Goal: Task Accomplishment & Management: Manage account settings

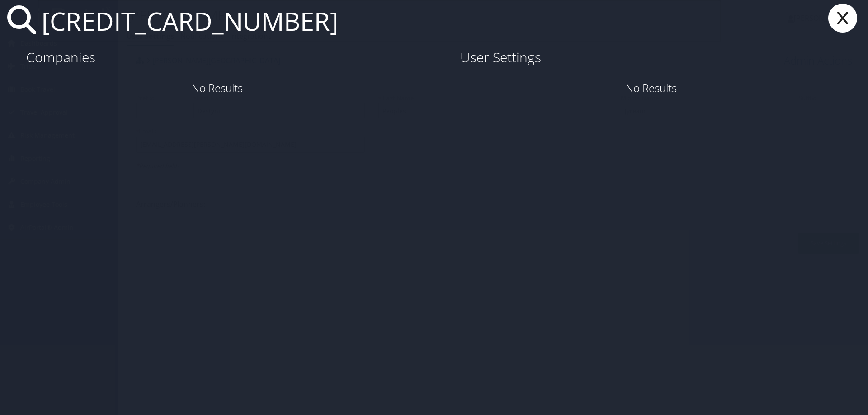
drag, startPoint x: 282, startPoint y: 22, endPoint x: -48, endPoint y: 17, distance: 329.6
click at [0, 17] on html "Menu Dashboards ► AirPortal 360™ (Manager) AirPortal 360™ (Agent) My Travel Das…" at bounding box center [434, 207] width 868 height 415
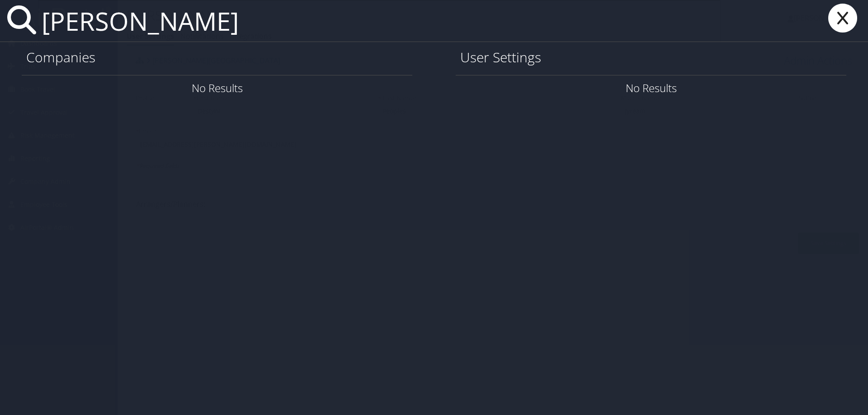
type input "brandon swanson"
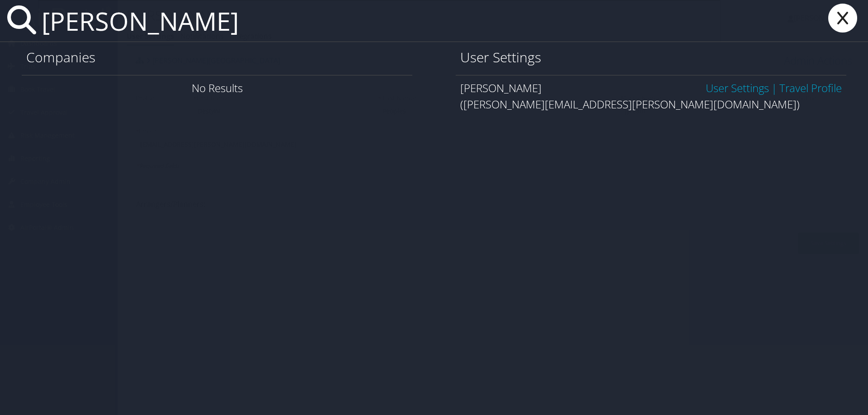
click at [747, 86] on link "User Settings" at bounding box center [737, 87] width 63 height 15
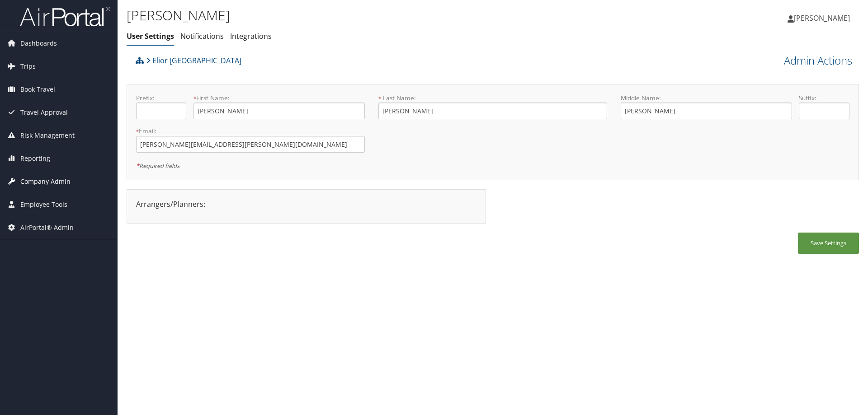
click at [55, 181] on span "Company Admin" at bounding box center [45, 181] width 50 height 23
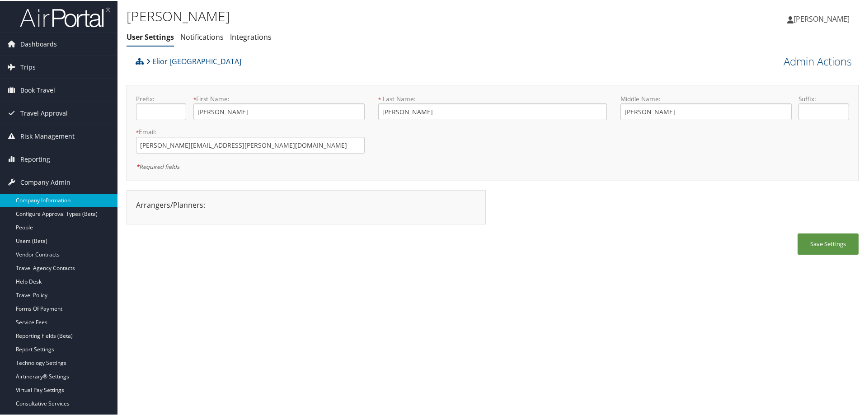
click at [64, 200] on link "Company Information" at bounding box center [59, 200] width 118 height 14
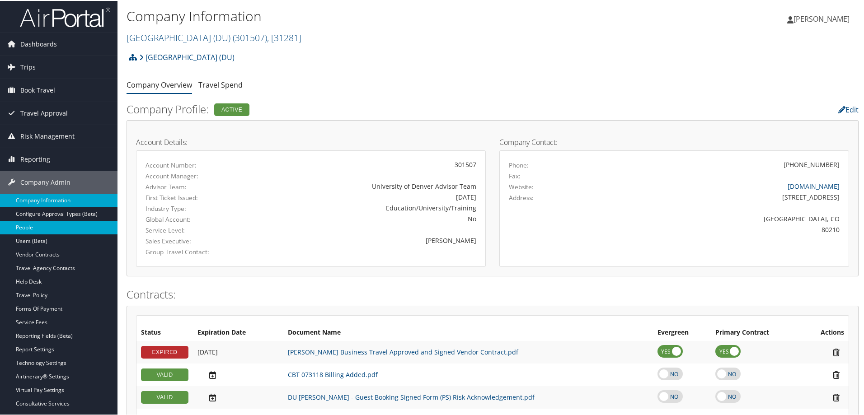
click at [34, 228] on link "People" at bounding box center [59, 227] width 118 height 14
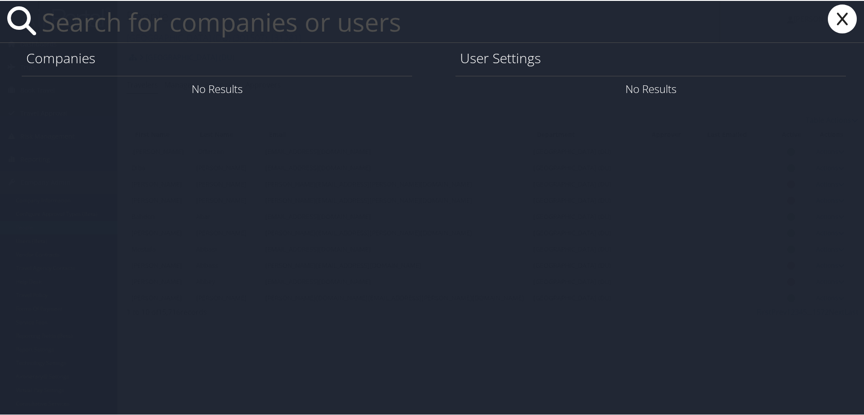
paste input "4482130094148347"
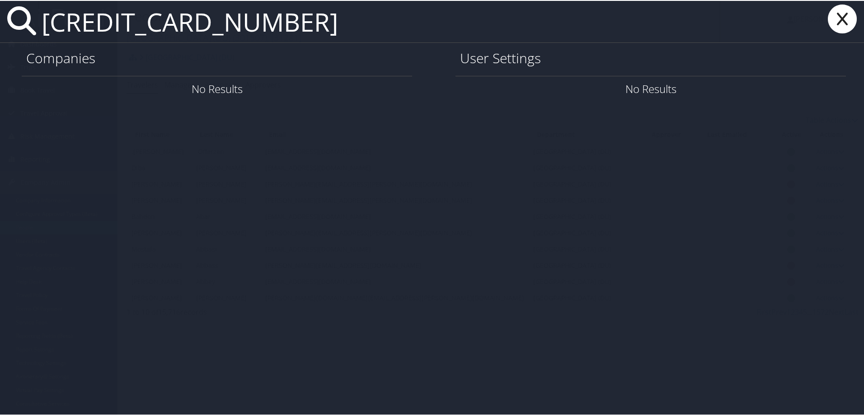
drag, startPoint x: 294, startPoint y: 20, endPoint x: -23, endPoint y: -2, distance: 317.2
click at [0, 0] on html "Menu Dashboards ► AirPortal 360™ (Manager) AirPortal 360™ (Agent) My Travel Das…" at bounding box center [434, 207] width 868 height 415
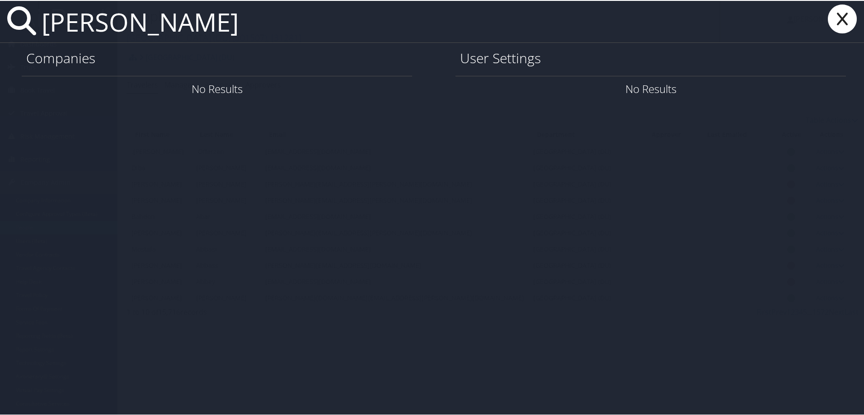
type input "brandon swanson"
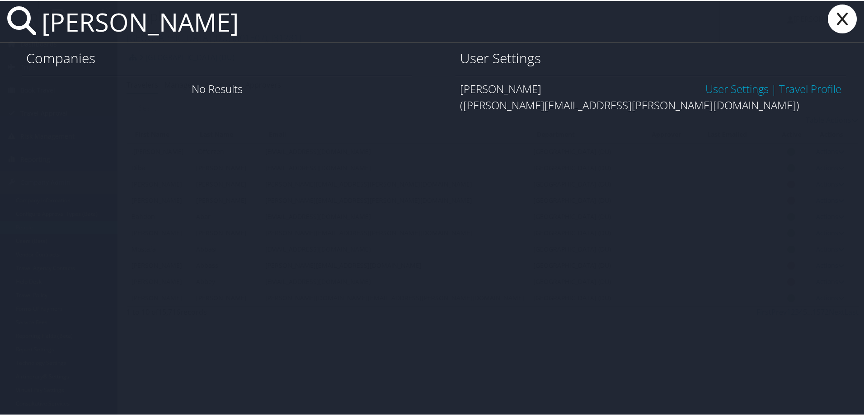
click at [806, 87] on link "Travel Profile" at bounding box center [810, 87] width 62 height 15
click at [738, 89] on link "User Settings" at bounding box center [737, 87] width 63 height 15
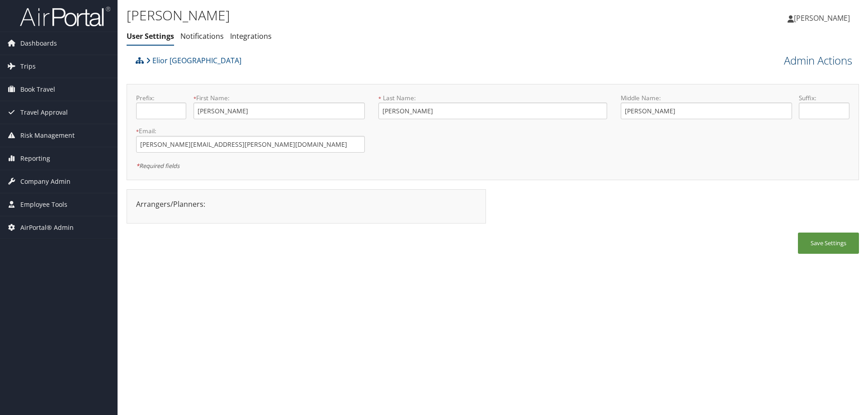
click at [789, 62] on link "Admin Actions" at bounding box center [818, 60] width 68 height 15
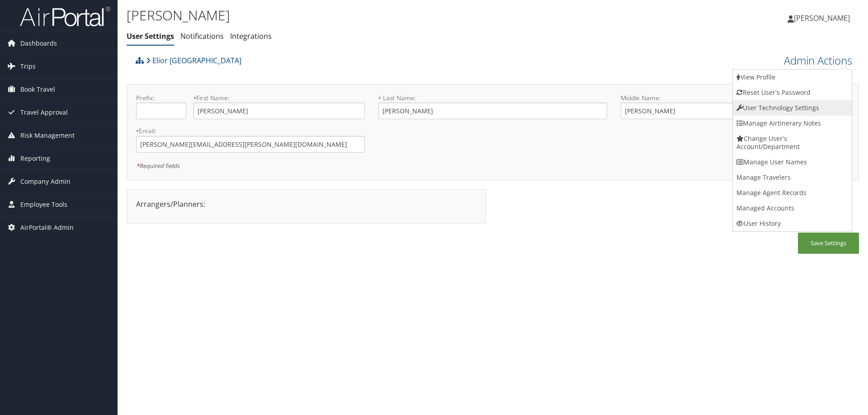
click at [751, 109] on link "User Technology Settings" at bounding box center [792, 107] width 119 height 15
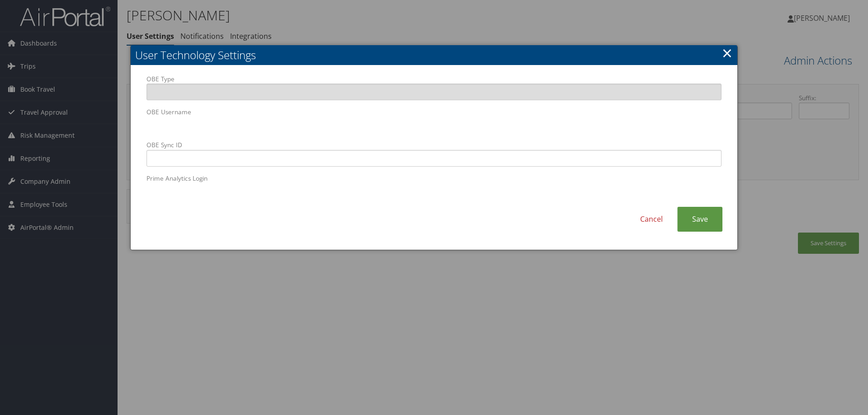
drag, startPoint x: 297, startPoint y: 134, endPoint x: 104, endPoint y: 130, distance: 192.6
click at [104, 130] on body "Menu Dashboards ► AirPortal 360™ (Manager) AirPortal 360™ (Agent) My Travel Das…" at bounding box center [434, 207] width 868 height 415
click at [130, 124] on body "Menu Dashboards ► AirPortal 360™ (Manager) AirPortal 360™ (Agent) My Travel Das…" at bounding box center [434, 207] width 868 height 415
click at [375, 159] on input "OBE Sync ID" at bounding box center [433, 158] width 575 height 17
paste input "[PERSON_NAME][EMAIL_ADDRESS][PERSON_NAME][DOMAIN_NAME]"
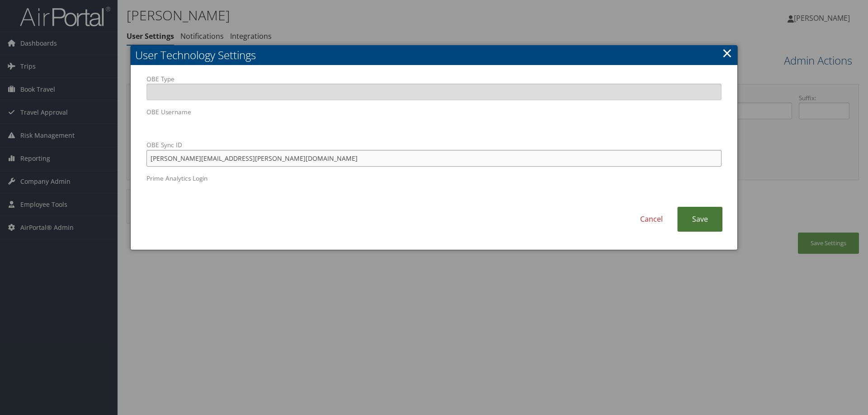
type input "[PERSON_NAME][EMAIL_ADDRESS][PERSON_NAME][DOMAIN_NAME]"
drag, startPoint x: 692, startPoint y: 212, endPoint x: 835, endPoint y: 237, distance: 145.5
click at [696, 214] on link "Save" at bounding box center [699, 219] width 45 height 25
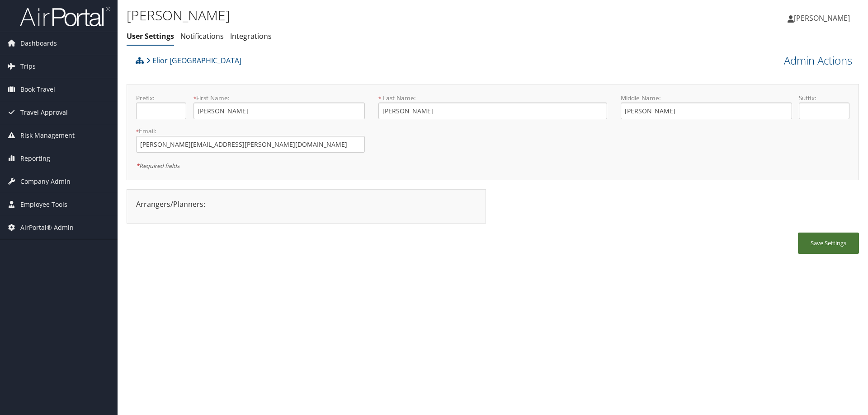
click at [833, 247] on button "Save Settings" at bounding box center [828, 243] width 61 height 21
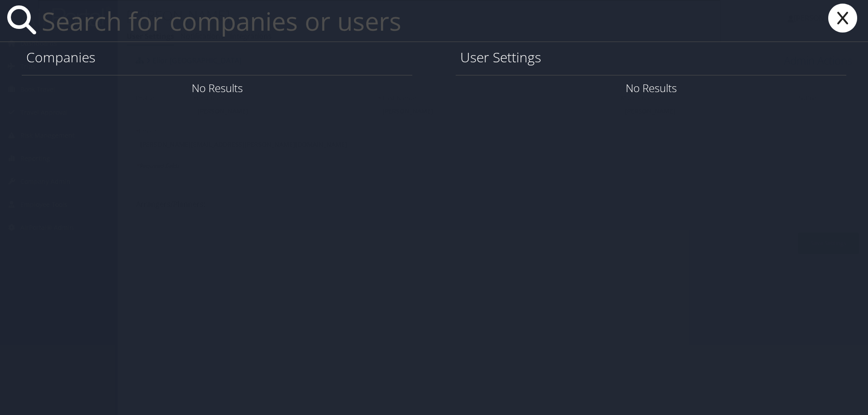
click at [82, 28] on input "text" at bounding box center [379, 21] width 683 height 42
paste input "brandon.swanson@curahospitality.com"
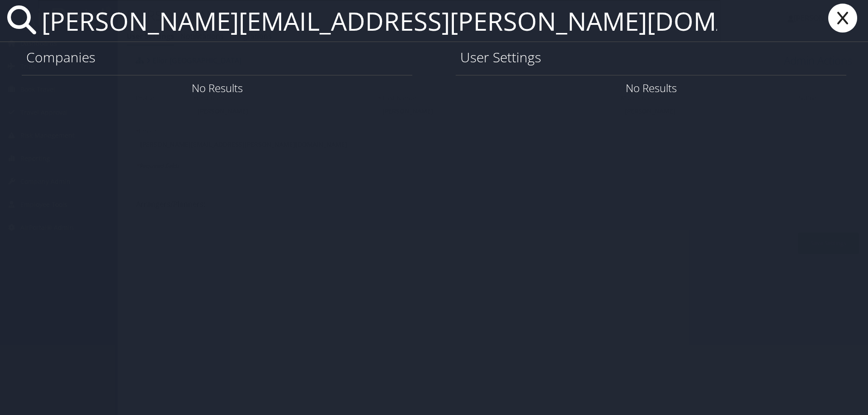
type input "brandon.swanson@curahospitality.com"
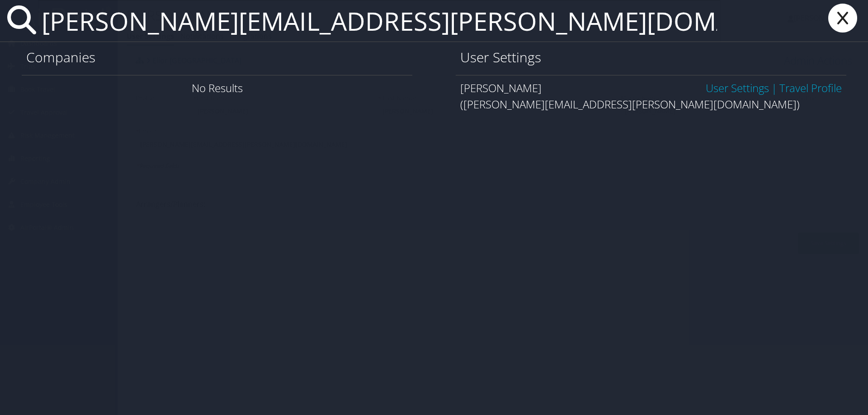
click at [714, 88] on link "User Settings" at bounding box center [737, 87] width 63 height 15
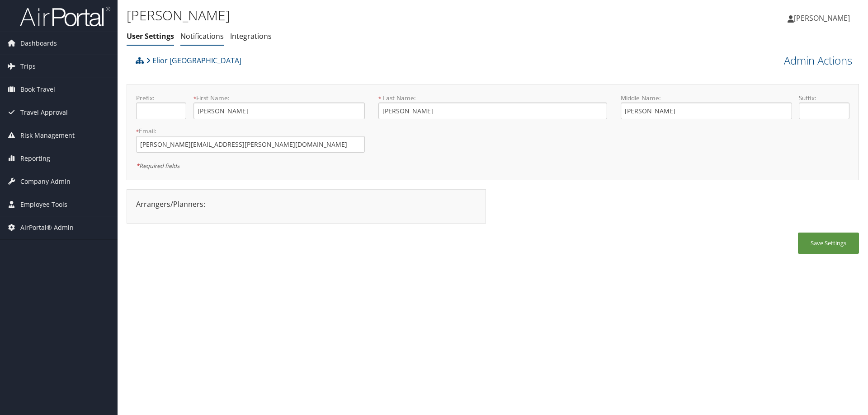
click at [208, 34] on link "Notifications" at bounding box center [201, 36] width 43 height 10
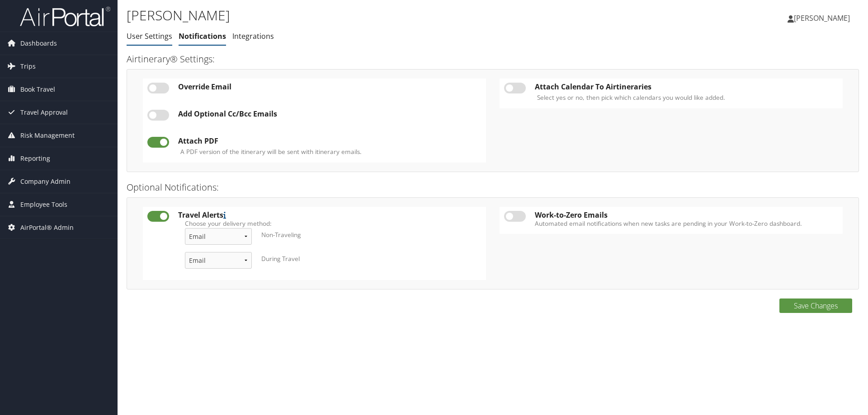
click at [140, 38] on link "User Settings" at bounding box center [150, 36] width 46 height 10
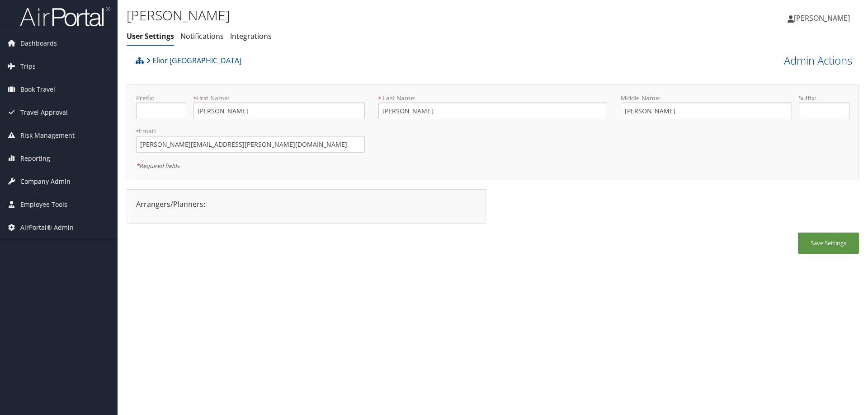
click at [38, 179] on span "Company Admin" at bounding box center [45, 181] width 50 height 23
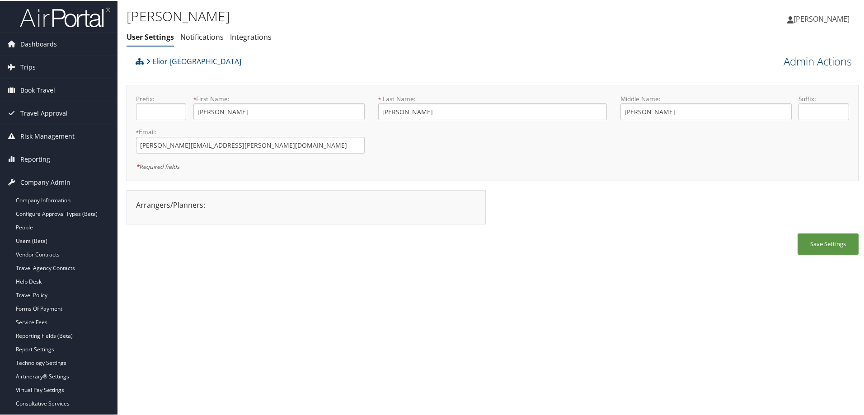
click at [787, 60] on link "Admin Actions" at bounding box center [818, 60] width 68 height 15
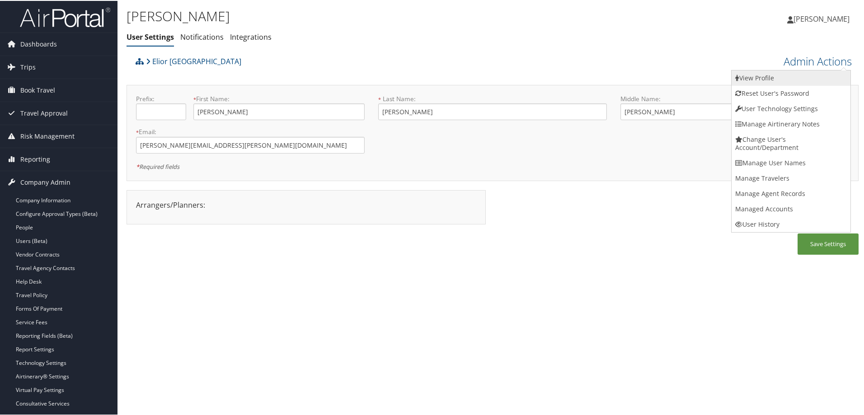
click at [768, 75] on link "View Profile" at bounding box center [791, 77] width 119 height 15
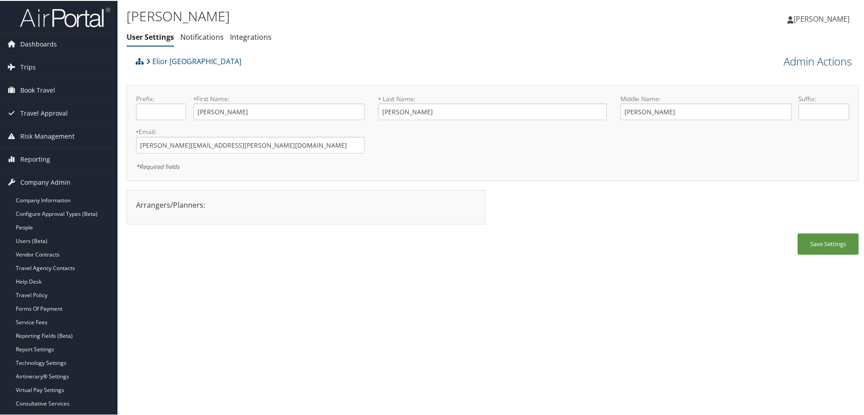
click at [803, 58] on link "Admin Actions" at bounding box center [818, 60] width 68 height 15
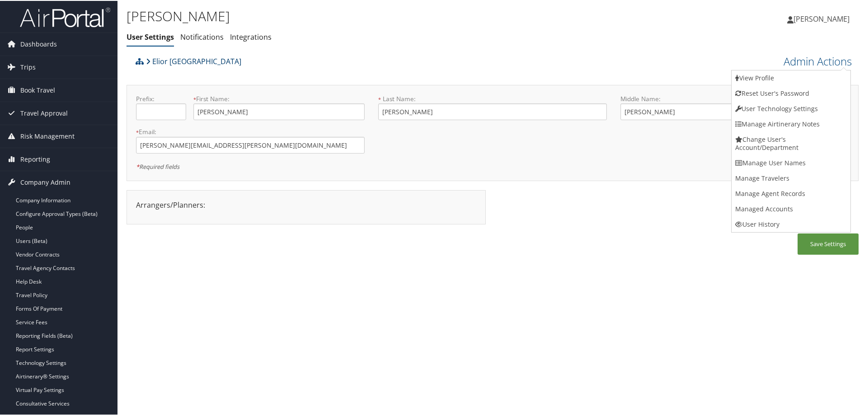
click at [168, 58] on link "Elior North America" at bounding box center [193, 61] width 95 height 18
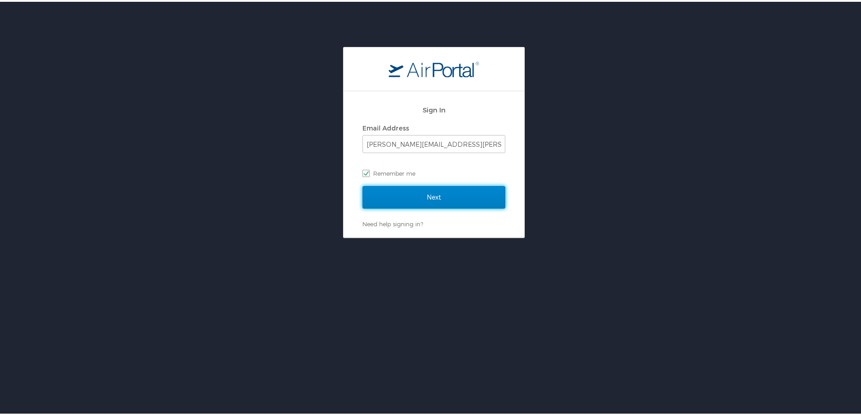
click at [430, 201] on input "Next" at bounding box center [434, 195] width 143 height 23
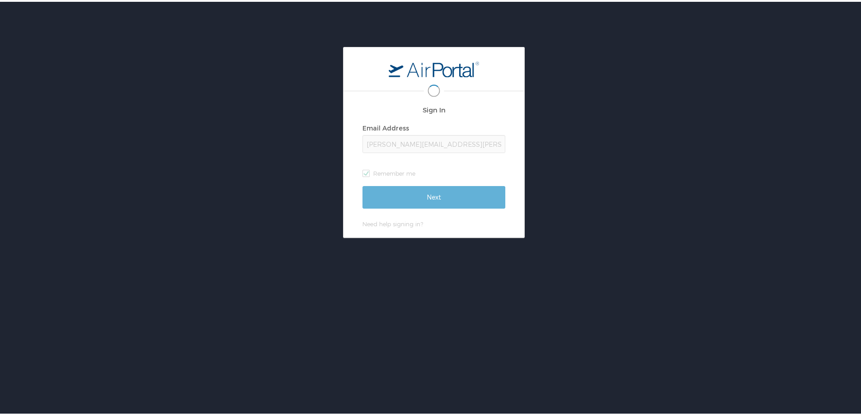
scroll to position [0, 3]
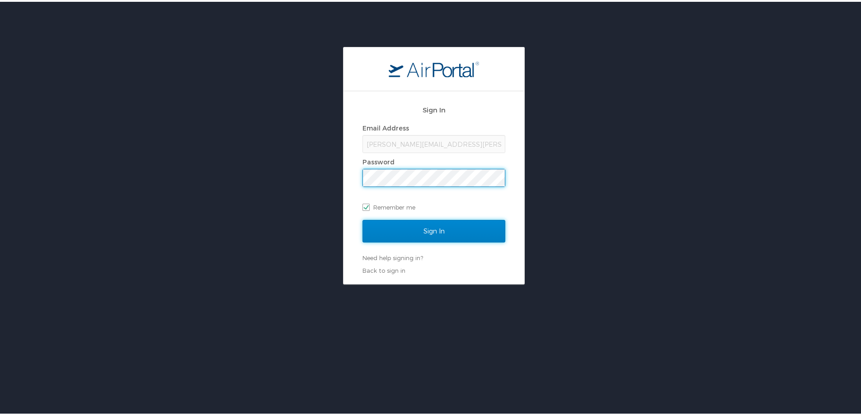
click at [425, 233] on input "Sign In" at bounding box center [434, 229] width 143 height 23
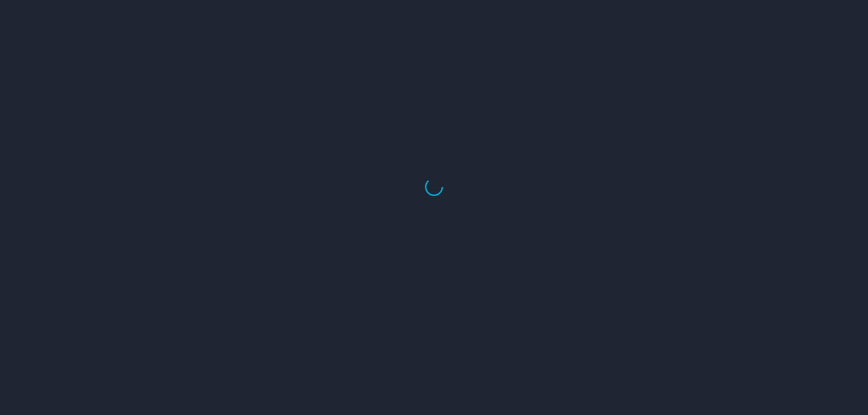
select select "US"
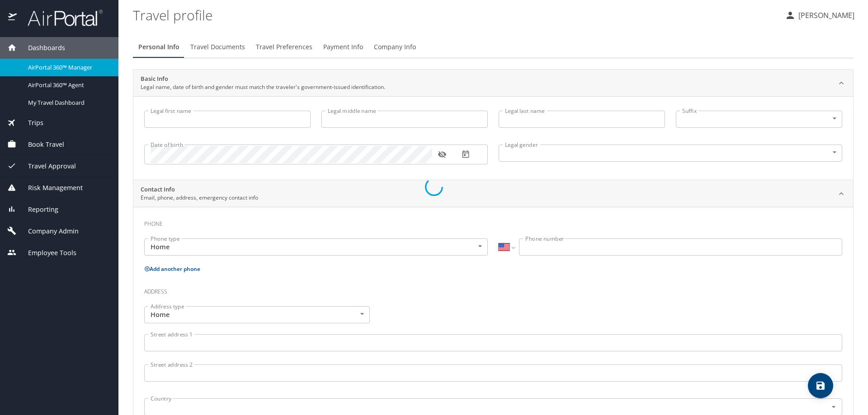
type input "[PERSON_NAME]"
type input "Swanson"
type input "Male"
select select "US"
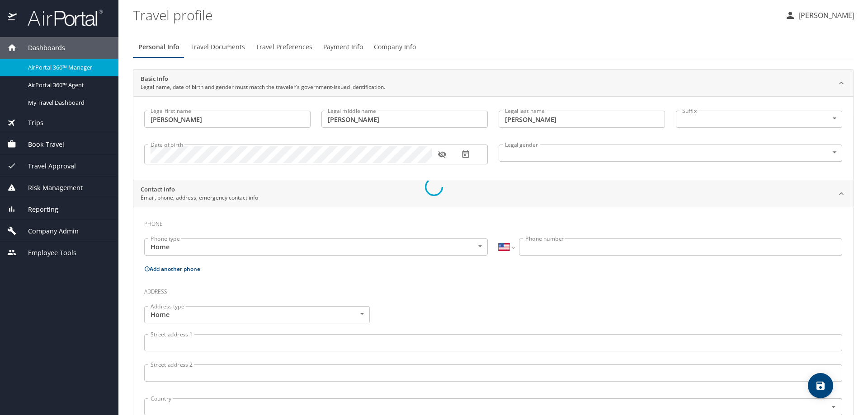
select select "US"
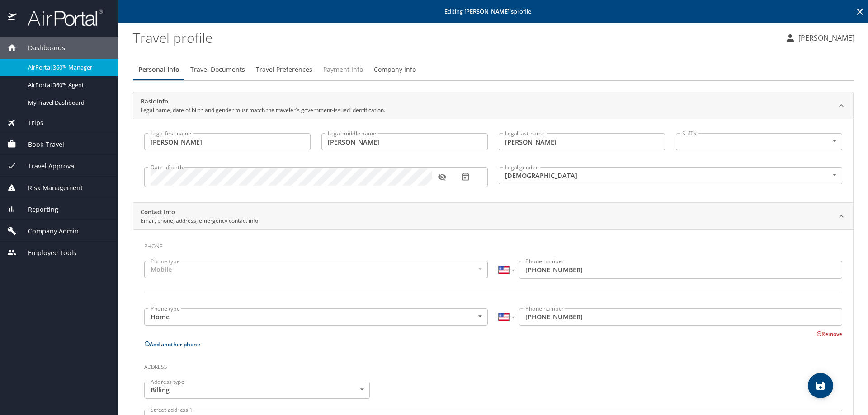
click at [343, 69] on span "Payment Info" at bounding box center [343, 69] width 40 height 11
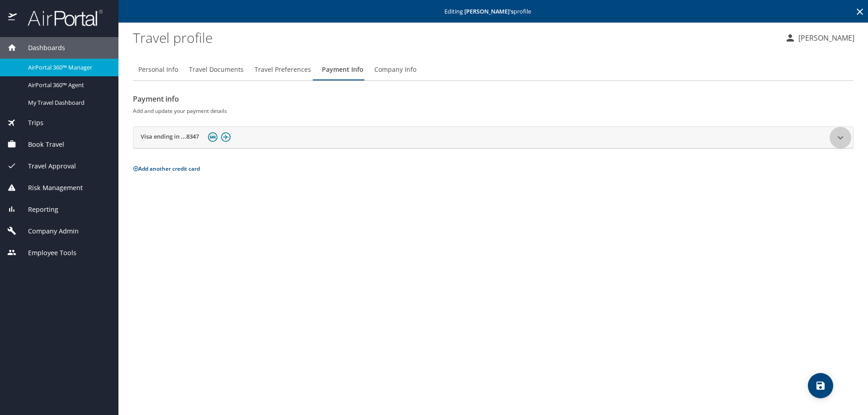
click at [839, 140] on icon at bounding box center [840, 137] width 11 height 11
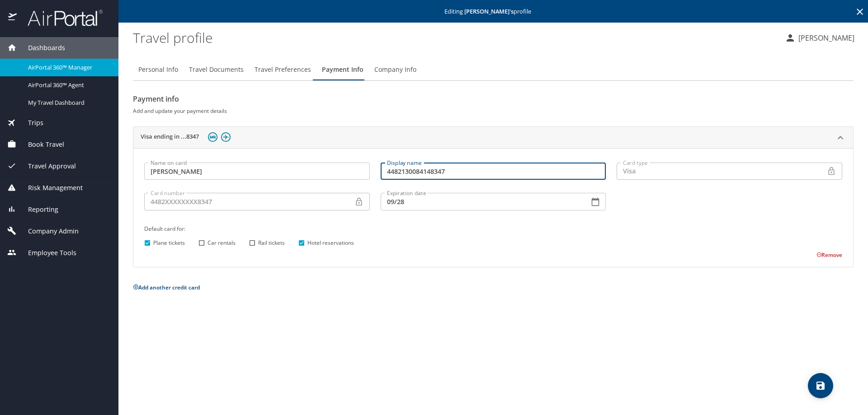
drag, startPoint x: 474, startPoint y: 169, endPoint x: 363, endPoint y: 169, distance: 110.8
click at [363, 169] on div "Name on card Brandon Swanson Name on card Display name 4482130084148347 Display…" at bounding box center [493, 208] width 709 height 102
type input "corporate card"
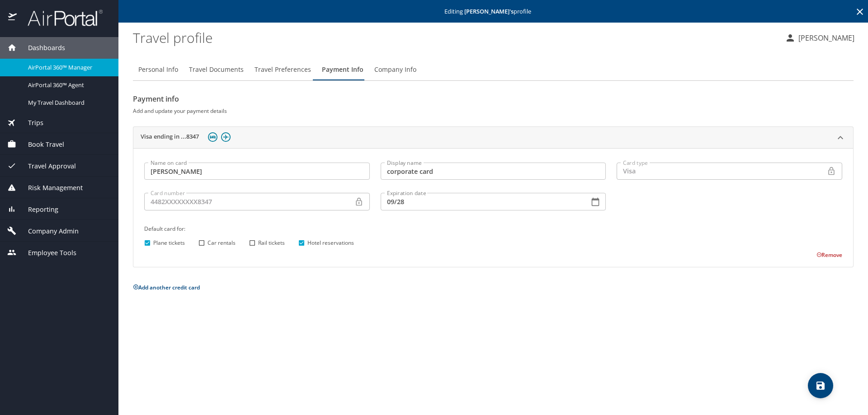
click at [267, 212] on p at bounding box center [257, 212] width 226 height 2
click at [361, 203] on icon at bounding box center [358, 202] width 9 height 9
click at [358, 203] on icon at bounding box center [358, 202] width 9 height 9
click at [840, 137] on icon at bounding box center [840, 137] width 5 height 3
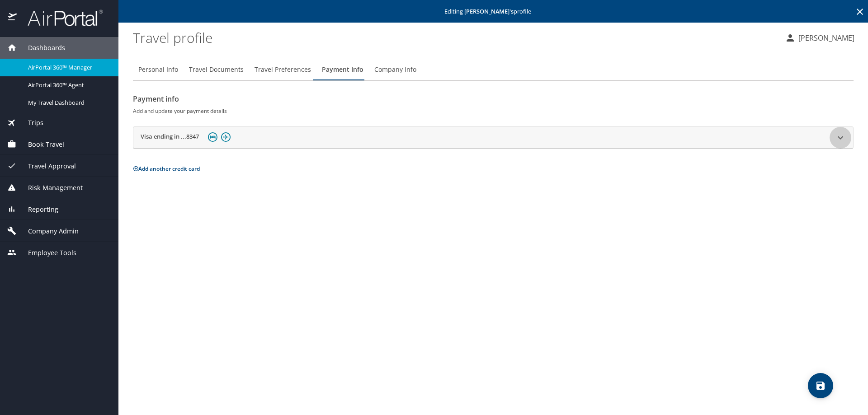
click at [840, 137] on icon at bounding box center [840, 137] width 11 height 11
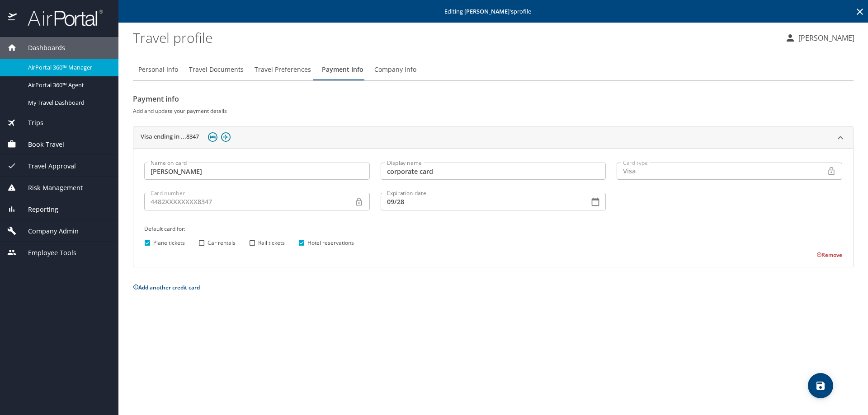
click at [160, 137] on h2 "Visa ending in ...8347" at bounding box center [170, 137] width 58 height 11
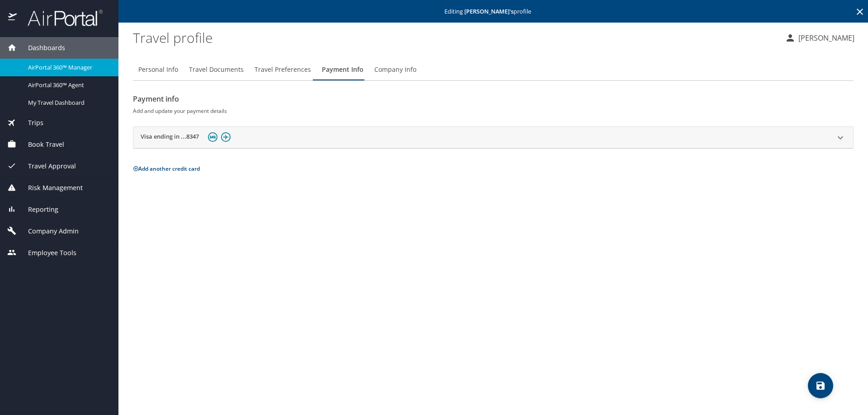
click at [160, 137] on h2 "Visa ending in ...8347" at bounding box center [170, 137] width 58 height 11
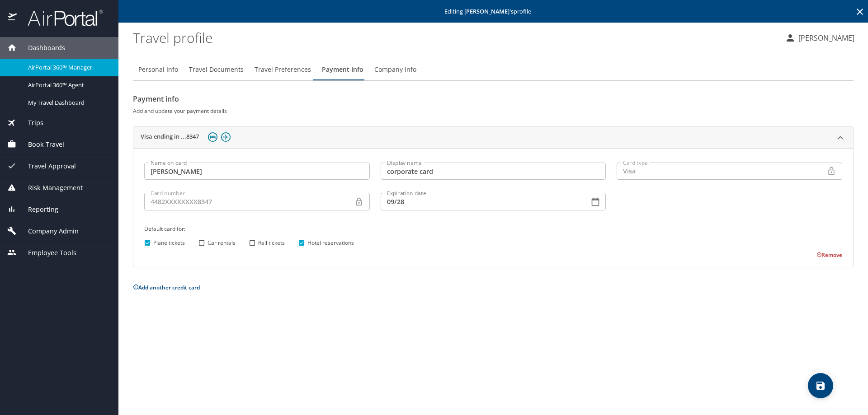
click at [140, 288] on button "Add another credit card" at bounding box center [166, 288] width 67 height 8
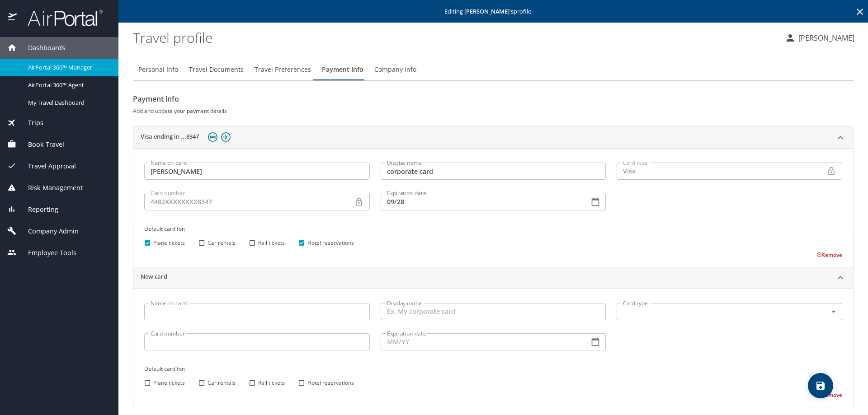
click at [226, 137] on img at bounding box center [225, 136] width 9 height 9
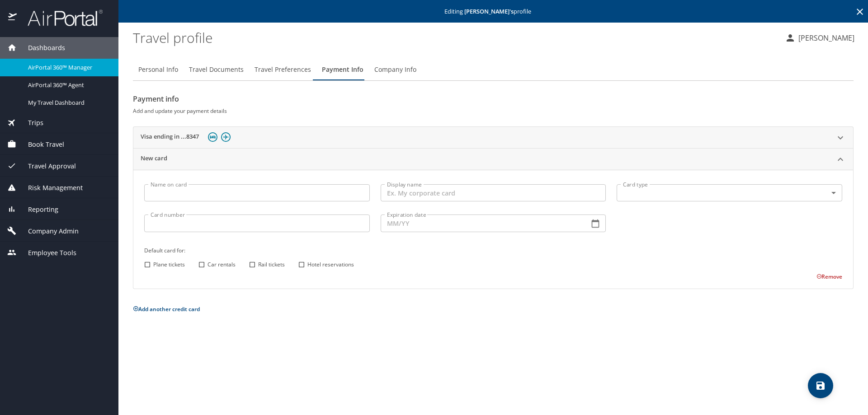
click at [209, 137] on img at bounding box center [212, 136] width 9 height 9
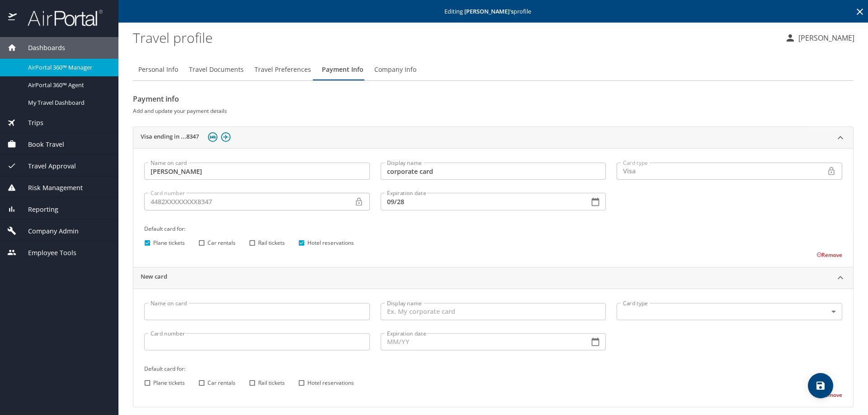
click at [227, 137] on img at bounding box center [225, 136] width 9 height 9
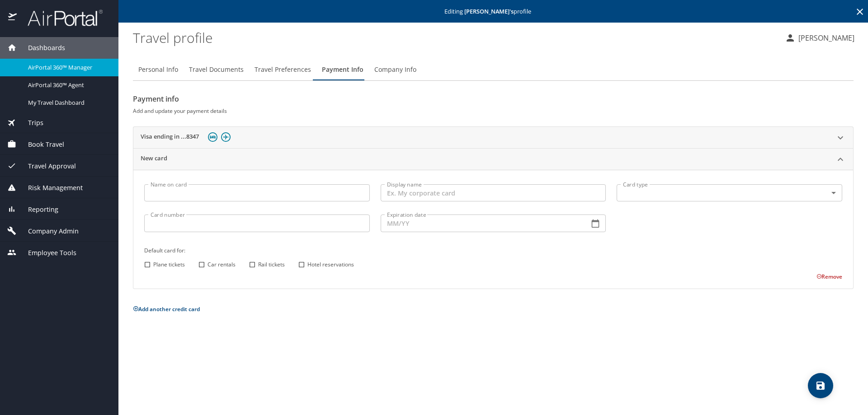
click at [208, 137] on div at bounding box center [219, 138] width 26 height 14
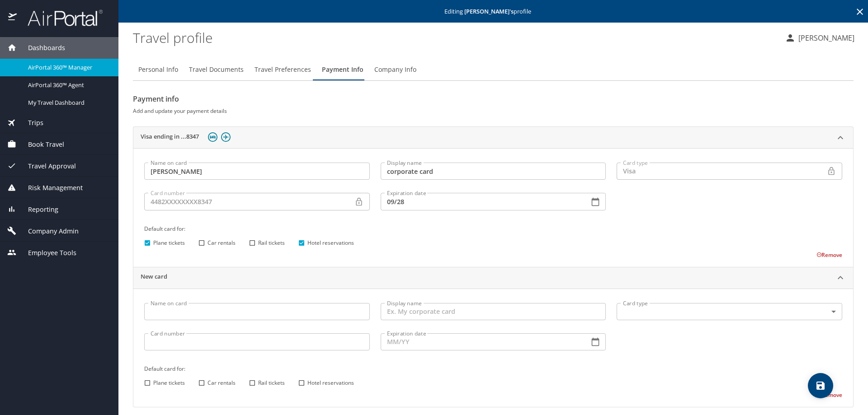
click at [222, 137] on img at bounding box center [225, 136] width 9 height 9
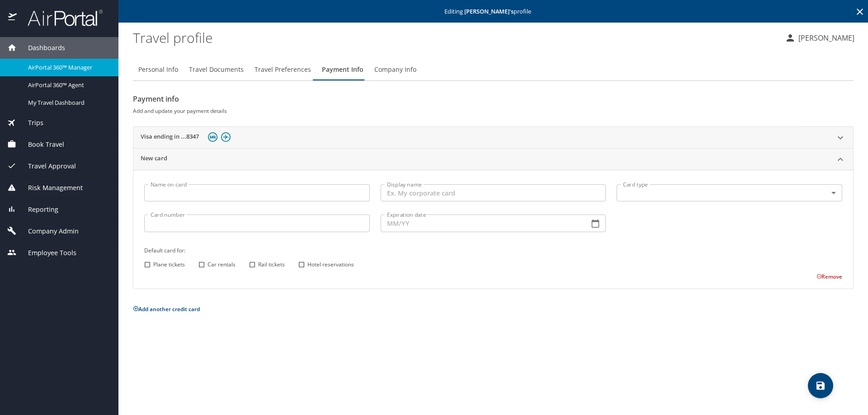
click at [201, 221] on input "Card number" at bounding box center [257, 223] width 226 height 17
paste input "4482130094148347"
type input "4482130094148347"
click at [420, 226] on input "Expiration date" at bounding box center [482, 223] width 202 height 17
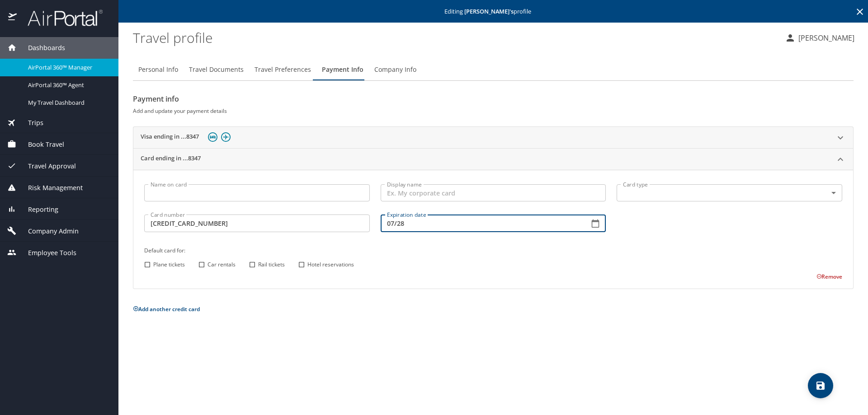
type input "07/28"
click at [449, 184] on div "Display name Display name" at bounding box center [493, 194] width 236 height 30
click at [450, 194] on input "Display name" at bounding box center [494, 192] width 226 height 17
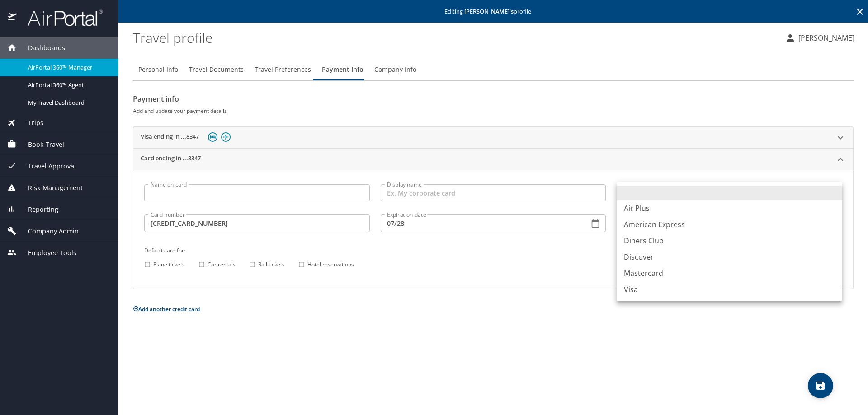
click at [682, 194] on body "Dashboards AirPortal 360™ Manager AirPortal 360™ Agent My Travel Dashboard Trip…" at bounding box center [434, 207] width 868 height 415
click at [647, 291] on li "Visa" at bounding box center [730, 290] width 226 height 16
type input "VI"
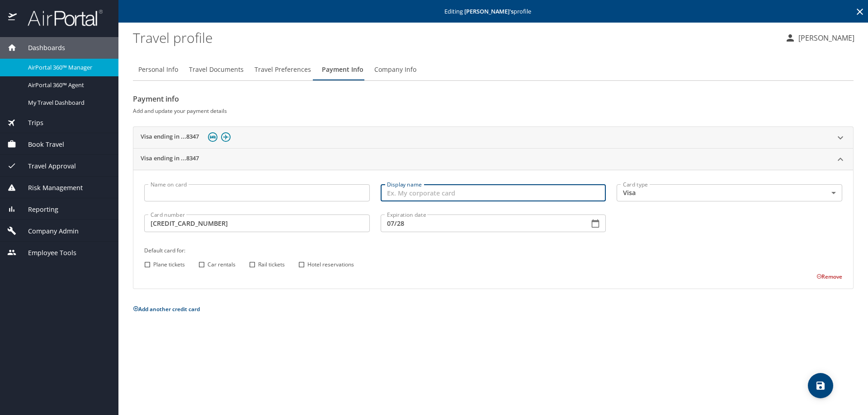
click at [537, 189] on input "Display name" at bounding box center [494, 192] width 226 height 17
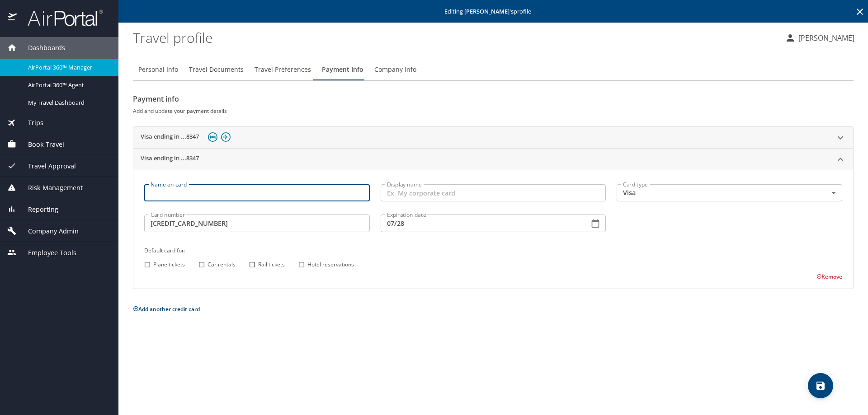
click at [171, 193] on input "Name on card" at bounding box center [257, 192] width 226 height 17
type input "Brandon Swanson"
click at [147, 262] on input "Plane tickets" at bounding box center [148, 265] width 12 height 12
checkbox input "true"
click at [308, 264] on span "Hotel reservations" at bounding box center [330, 265] width 47 height 8
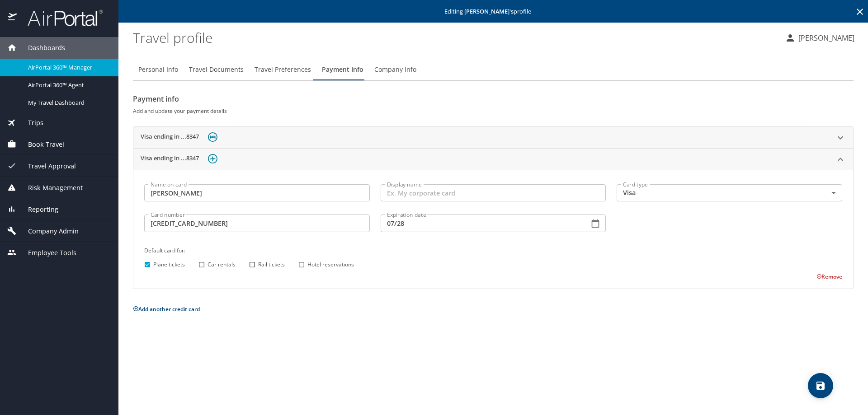
click at [307, 264] on input "Hotel reservations" at bounding box center [302, 265] width 12 height 12
checkbox input "true"
click at [819, 385] on icon "save" at bounding box center [820, 386] width 11 height 11
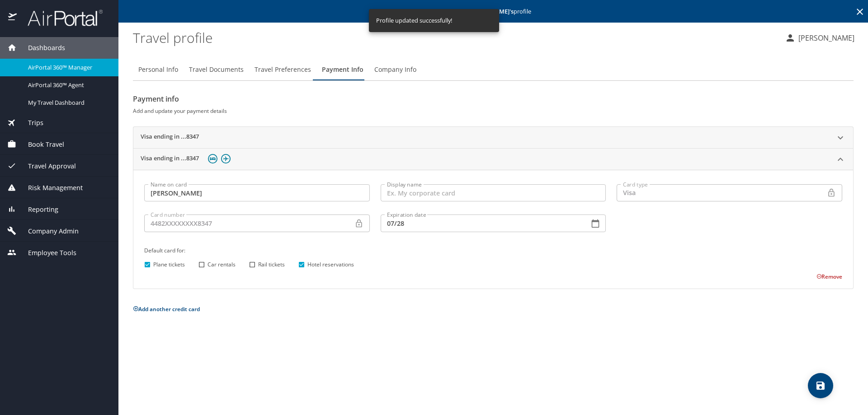
click at [401, 326] on div "Personal Info Travel Documents Travel Preferences Payment Info Company Info Pay…" at bounding box center [493, 234] width 721 height 364
click at [826, 385] on span "save" at bounding box center [820, 386] width 25 height 11
click at [274, 66] on span "Travel Preferences" at bounding box center [283, 69] width 57 height 11
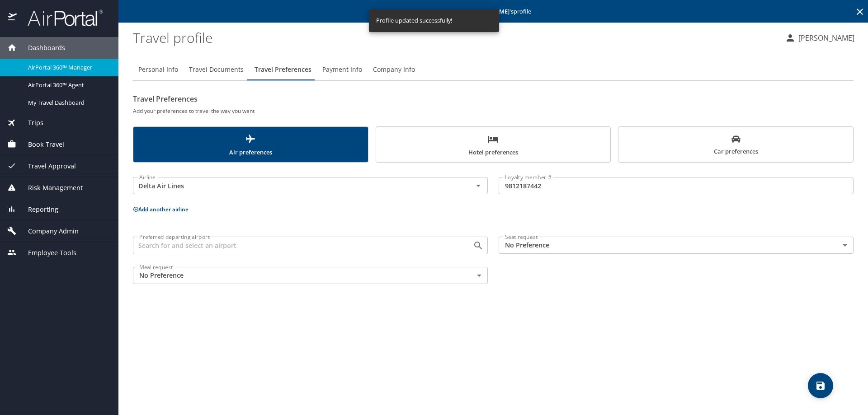
click at [343, 71] on span "Payment Info" at bounding box center [342, 69] width 40 height 11
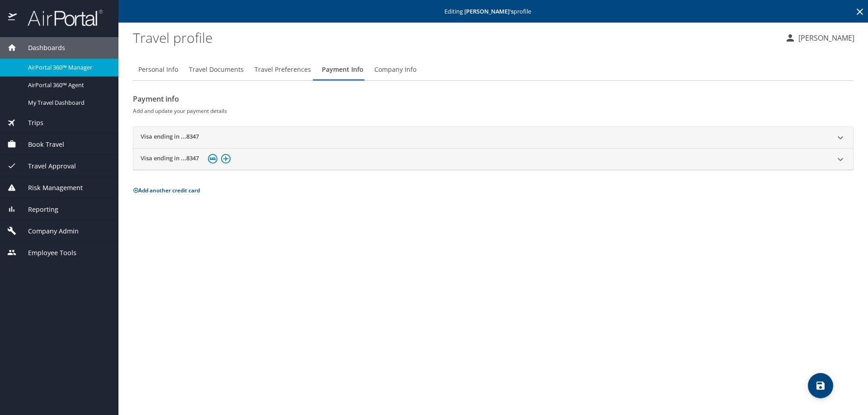
click at [193, 135] on h2 "Visa ending in ...8347" at bounding box center [170, 137] width 58 height 11
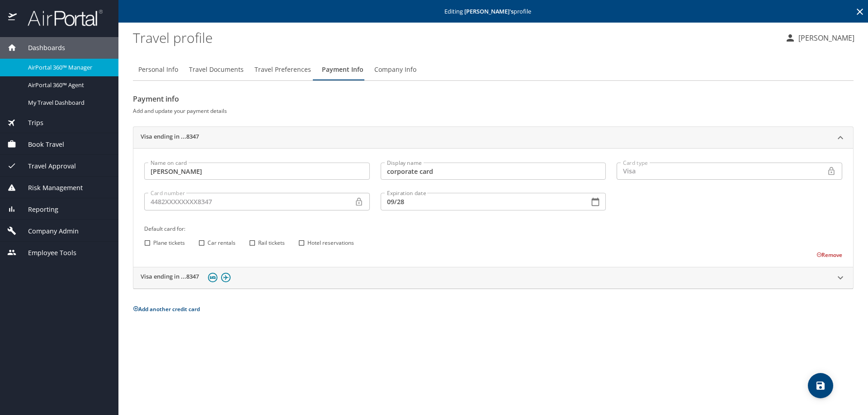
click at [602, 203] on button "button" at bounding box center [595, 202] width 20 height 20
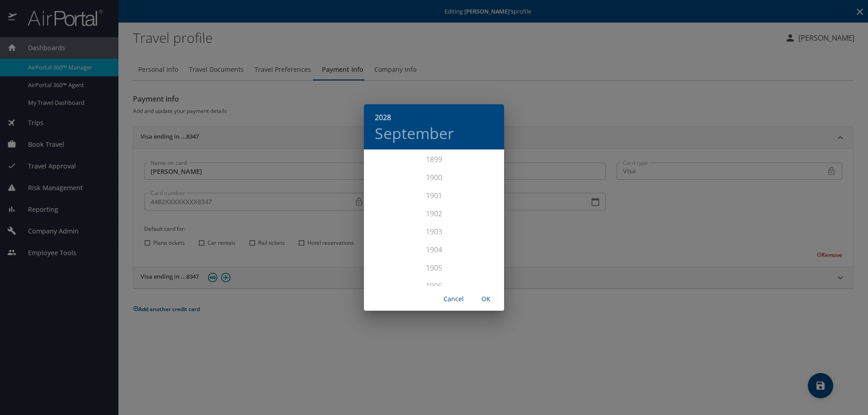
scroll to position [2279, 0]
click at [615, 240] on div "2028 September 1899 1900 1901 1902 1903 1904 1905 1906 1907 1908 1909 1910 1911…" at bounding box center [434, 207] width 868 height 415
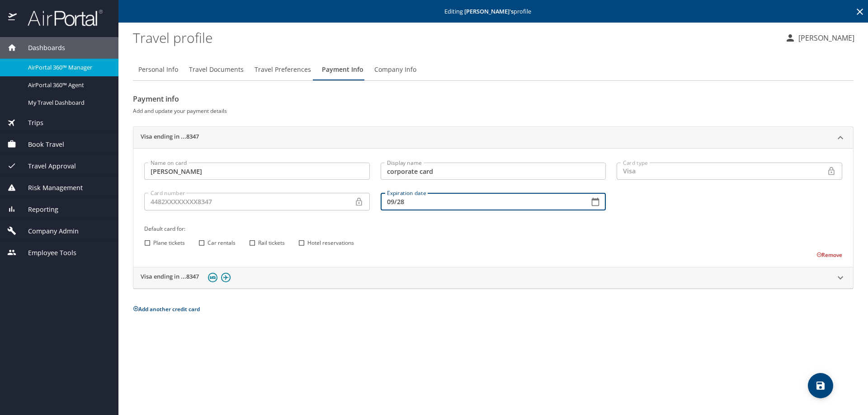
click at [392, 200] on input "09/28" at bounding box center [482, 201] width 202 height 17
type input "07/28"
drag, startPoint x: 355, startPoint y: 321, endPoint x: 384, endPoint y: 326, distance: 29.3
click at [358, 322] on div "Personal Info Travel Documents Travel Preferences Payment Info Company Info Pay…" at bounding box center [493, 234] width 721 height 364
click at [588, 361] on div "Personal Info Travel Documents Travel Preferences Payment Info Company Info Pay…" at bounding box center [493, 234] width 721 height 364
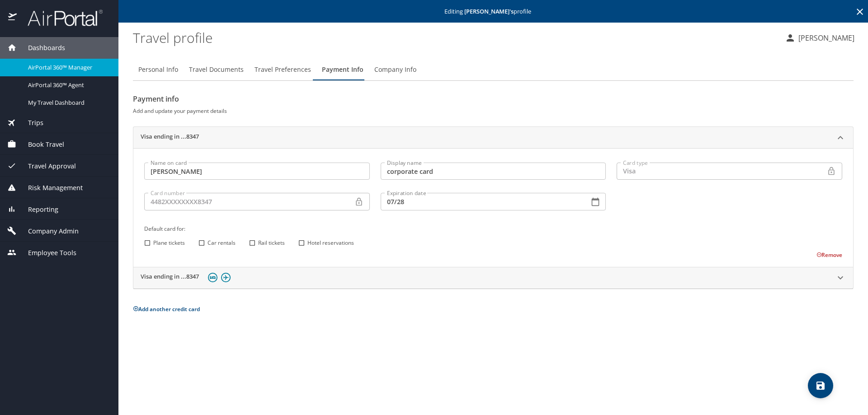
click at [822, 381] on icon "save" at bounding box center [820, 386] width 11 height 11
click at [372, 343] on div "Personal Info Travel Documents Travel Preferences Payment Info Company Info Pay…" at bounding box center [493, 234] width 721 height 364
click at [212, 71] on span "Travel Documents" at bounding box center [216, 69] width 55 height 11
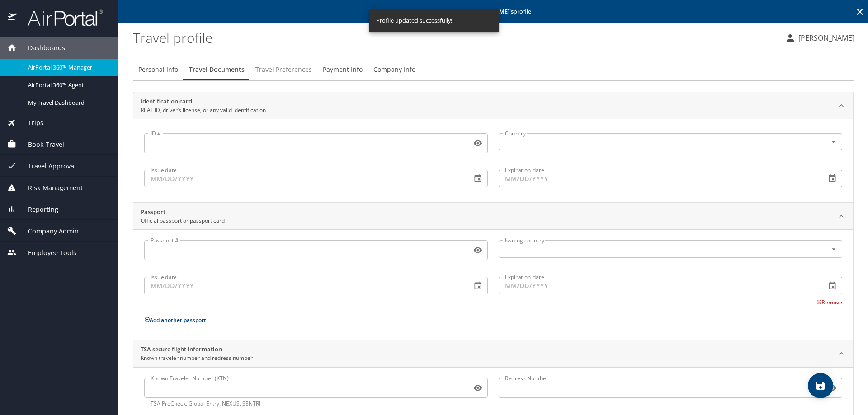
click at [271, 73] on span "Travel Preferences" at bounding box center [283, 69] width 57 height 11
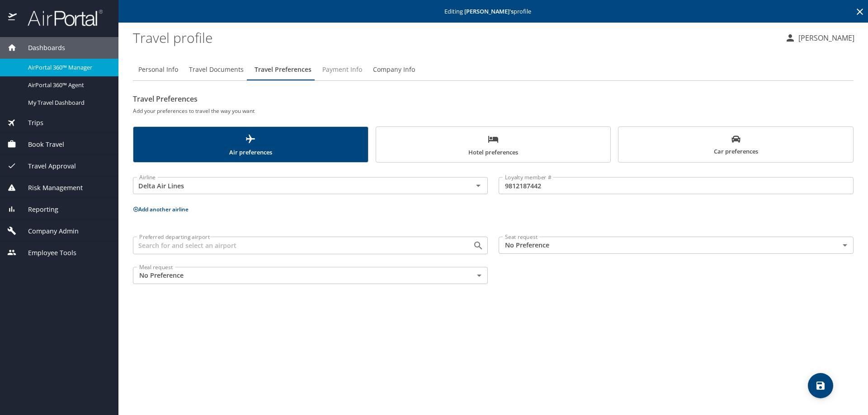
click at [336, 73] on span "Payment Info" at bounding box center [342, 69] width 40 height 11
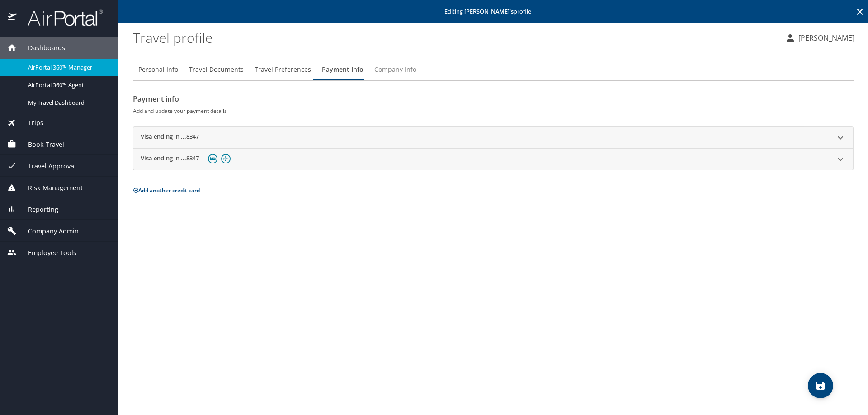
click at [394, 68] on span "Company Info" at bounding box center [395, 69] width 42 height 11
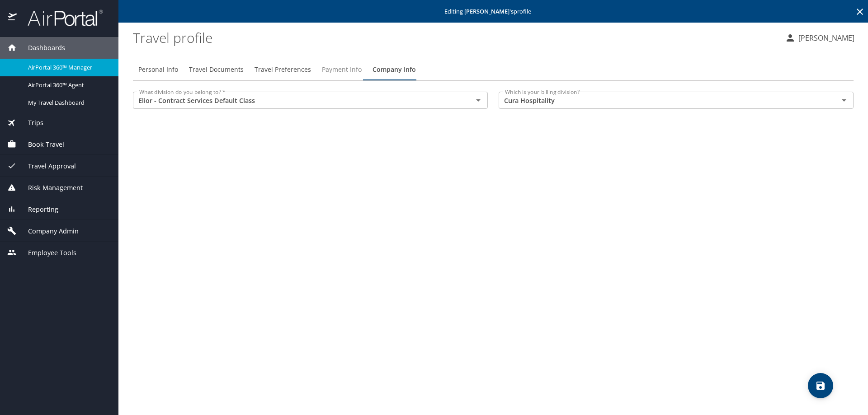
click at [337, 67] on span "Payment Info" at bounding box center [342, 69] width 40 height 11
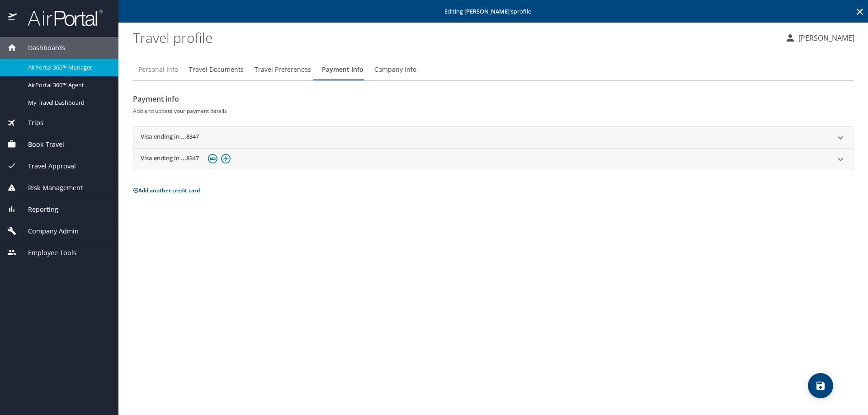
click at [158, 71] on span "Personal Info" at bounding box center [158, 69] width 40 height 11
select select "US"
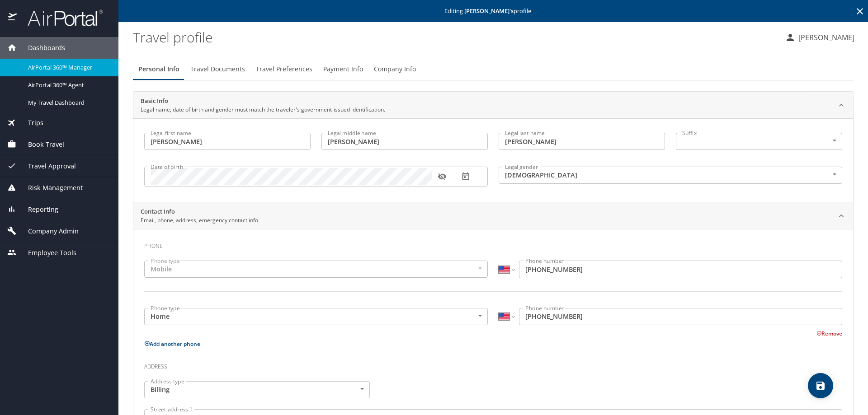
scroll to position [0, 0]
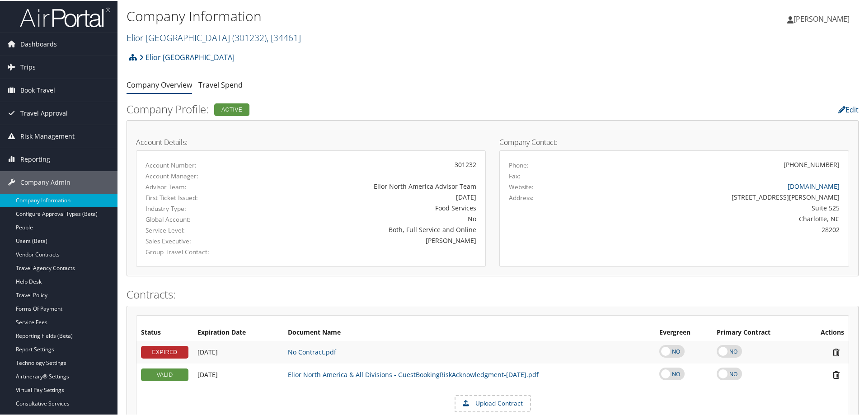
click at [174, 40] on link "Elior North America ( 301232 ) , [ 34461 ]" at bounding box center [214, 37] width 175 height 12
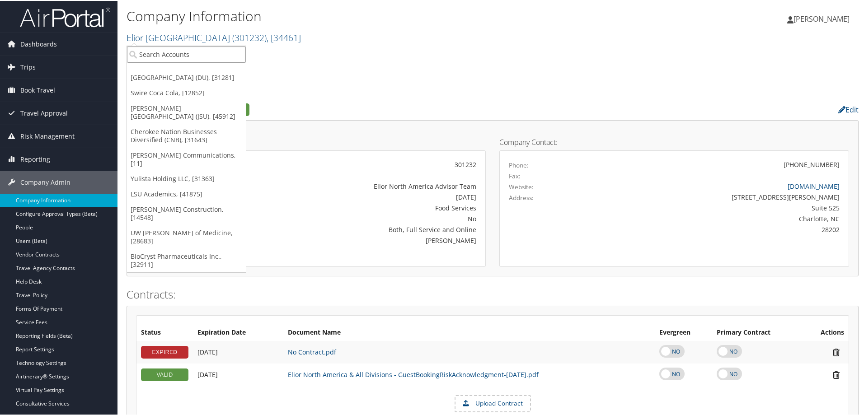
click at [172, 49] on input "search" at bounding box center [186, 53] width 119 height 17
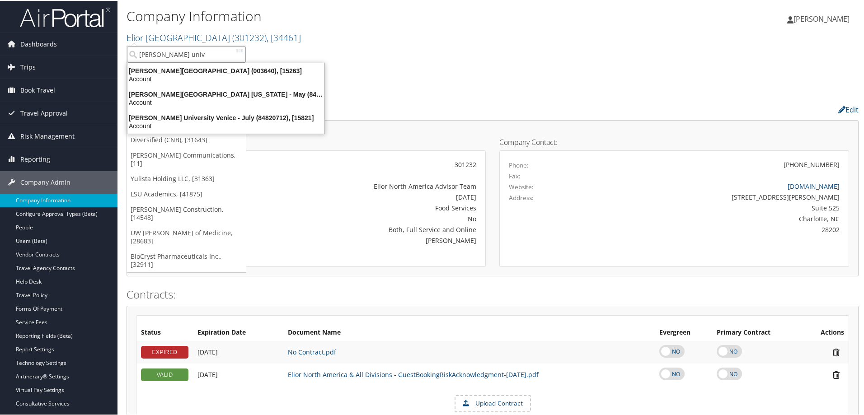
type input "troy unive"
click at [138, 77] on div "Account" at bounding box center [226, 78] width 208 height 8
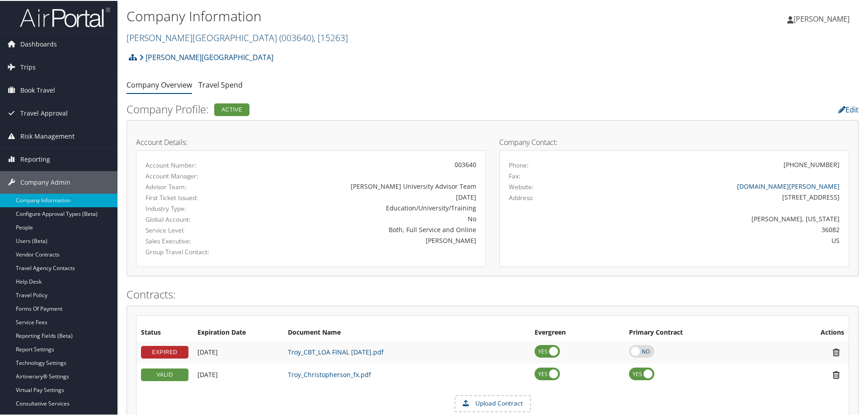
click at [170, 38] on link "Troy University ( 003640 ) , [ 15263 ]" at bounding box center [238, 37] width 222 height 12
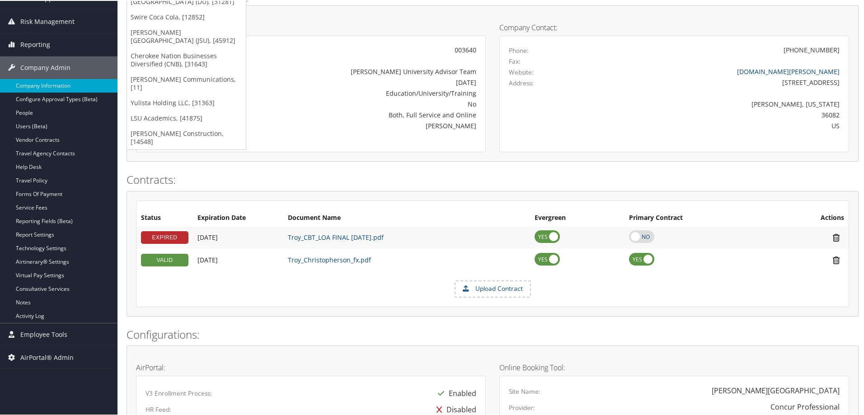
scroll to position [45, 0]
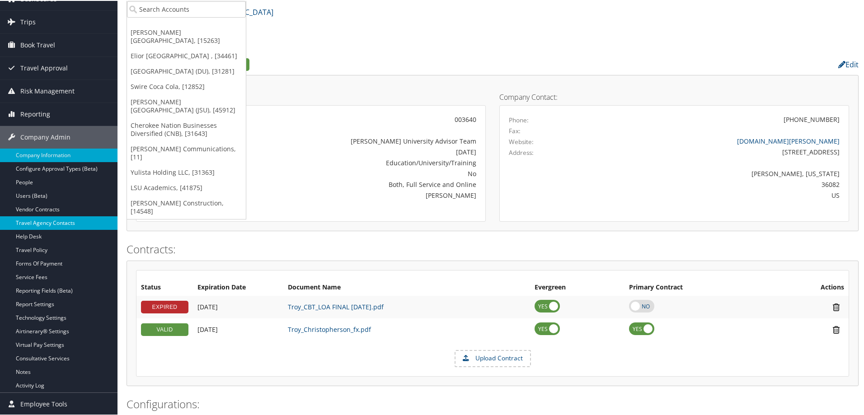
click at [59, 217] on link "Travel Agency Contacts" at bounding box center [59, 223] width 118 height 14
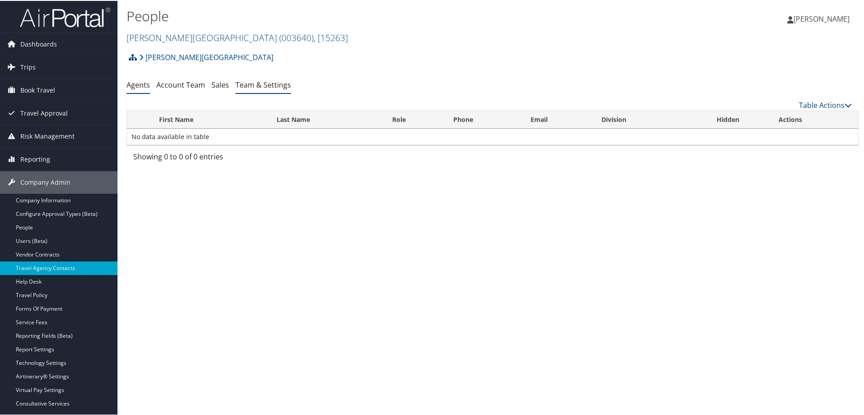
click at [263, 82] on link "Team & Settings" at bounding box center [264, 84] width 56 height 10
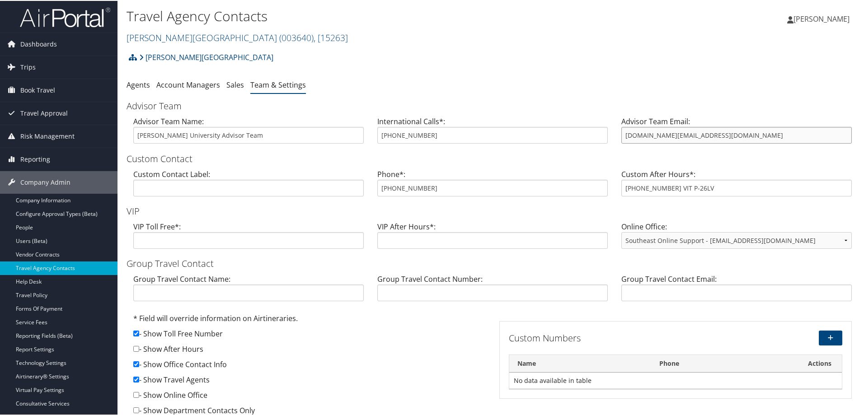
drag, startPoint x: 726, startPoint y: 137, endPoint x: 619, endPoint y: 133, distance: 107.2
click at [622, 133] on input "university.travel@cbtravel.com" at bounding box center [737, 134] width 231 height 17
drag, startPoint x: 453, startPoint y: 188, endPoint x: 360, endPoint y: 190, distance: 93.6
click at [360, 190] on div "Custom Contact Label: Phone*: 800-423-2544 Custom After Hours*: 800-960-7862 VI…" at bounding box center [493, 185] width 732 height 35
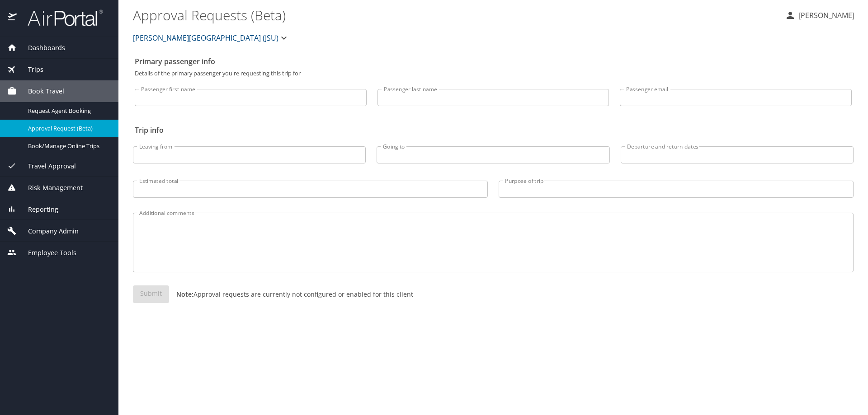
click at [141, 34] on span "[PERSON_NAME][GEOGRAPHIC_DATA] (JSU)" at bounding box center [206, 38] width 146 height 13
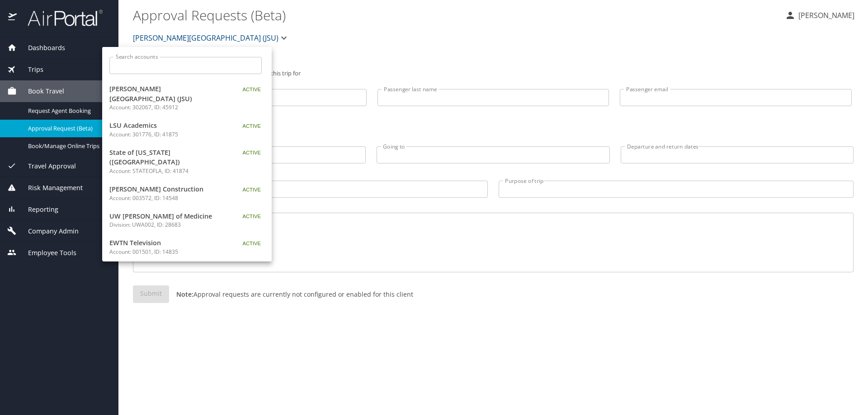
click at [158, 67] on input "Search accounts" at bounding box center [188, 65] width 146 height 17
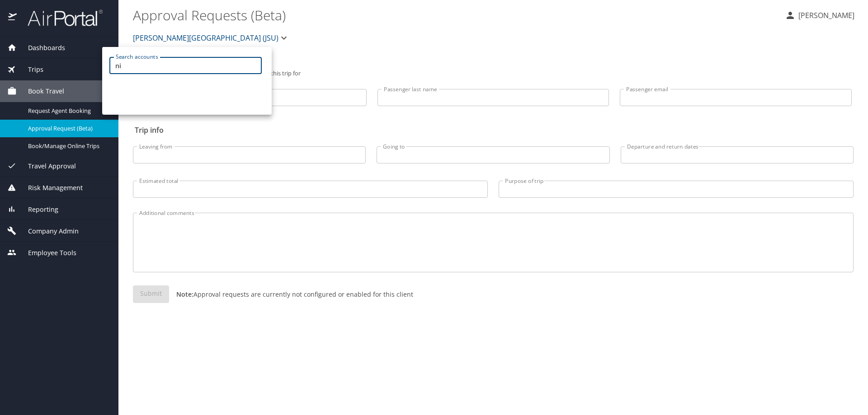
type input "n"
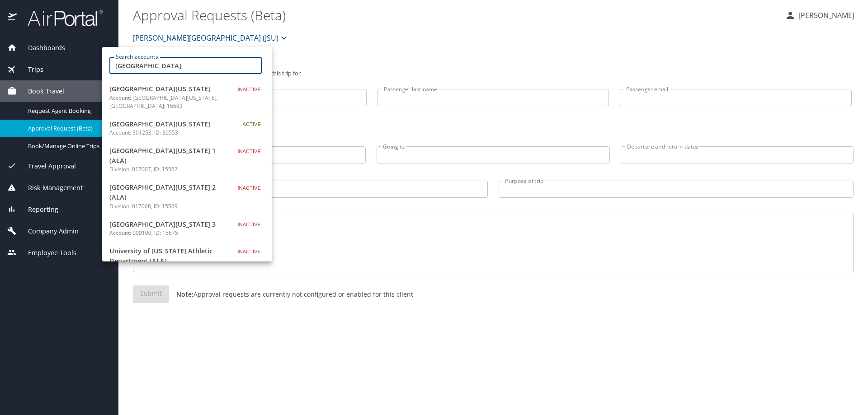
type input "university of alaba"
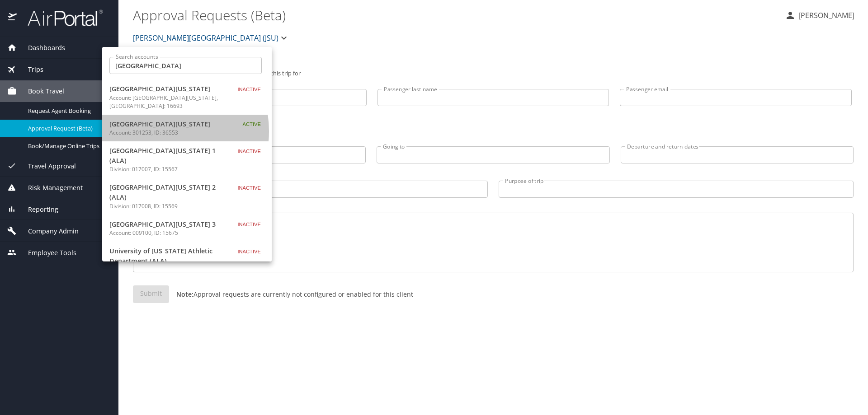
click at [151, 129] on p "Account: 301253, ID: 36553" at bounding box center [165, 133] width 113 height 8
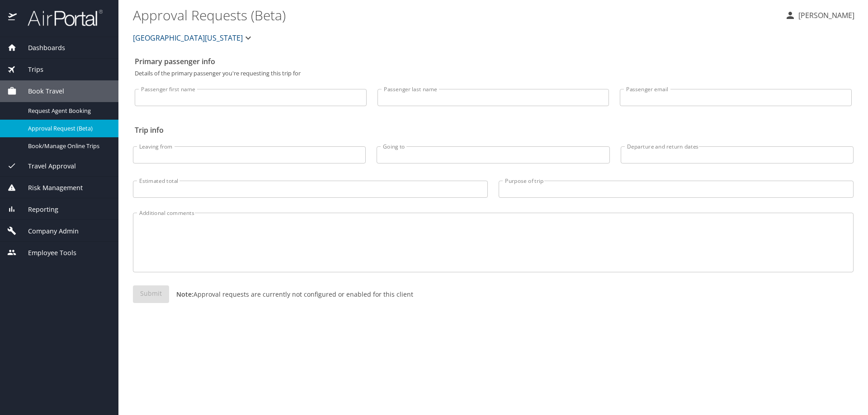
click at [75, 226] on div "Company Admin" at bounding box center [59, 231] width 118 height 22
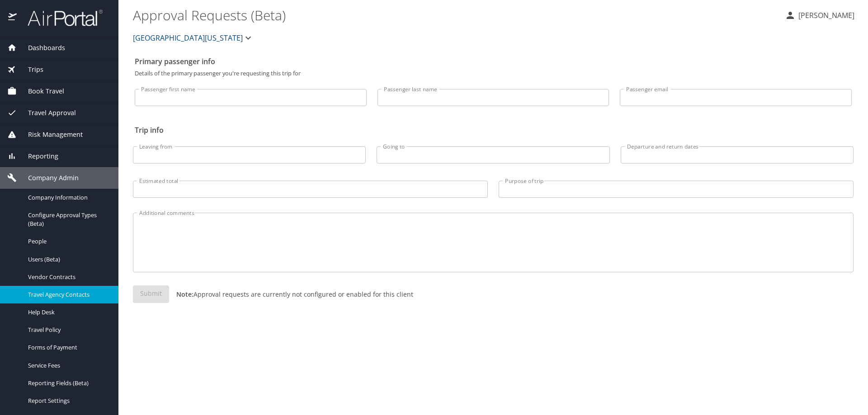
click at [74, 297] on span "Travel Agency Contacts" at bounding box center [68, 295] width 80 height 9
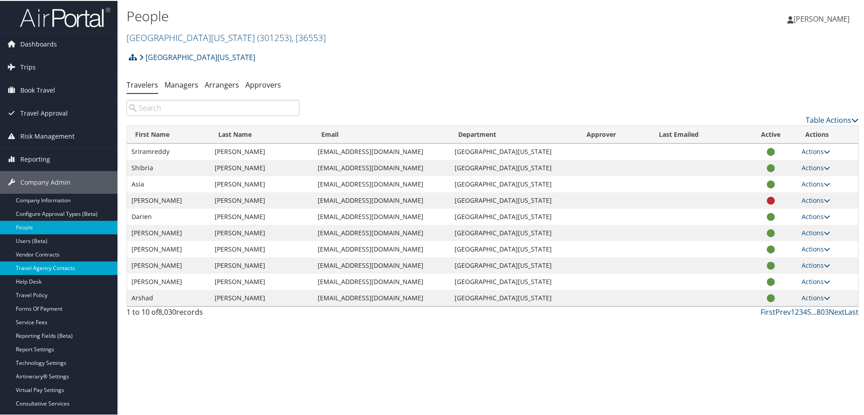
click at [66, 264] on link "Travel Agency Contacts" at bounding box center [59, 268] width 118 height 14
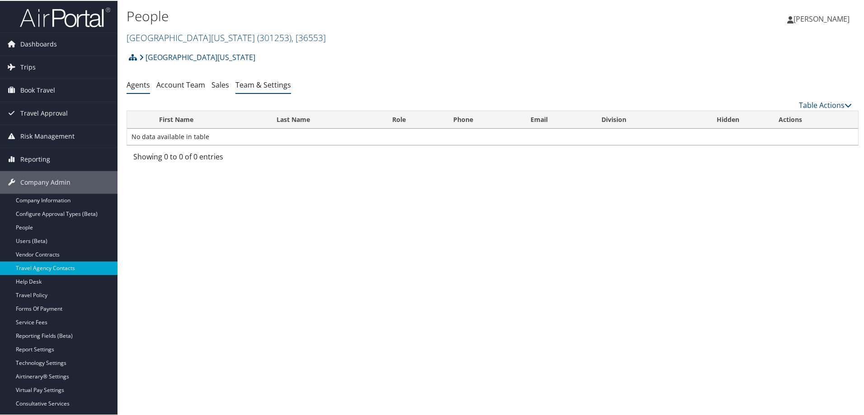
click at [273, 77] on li "Team & Settings" at bounding box center [264, 84] width 56 height 16
click at [271, 84] on link "Team & Settings" at bounding box center [264, 84] width 56 height 10
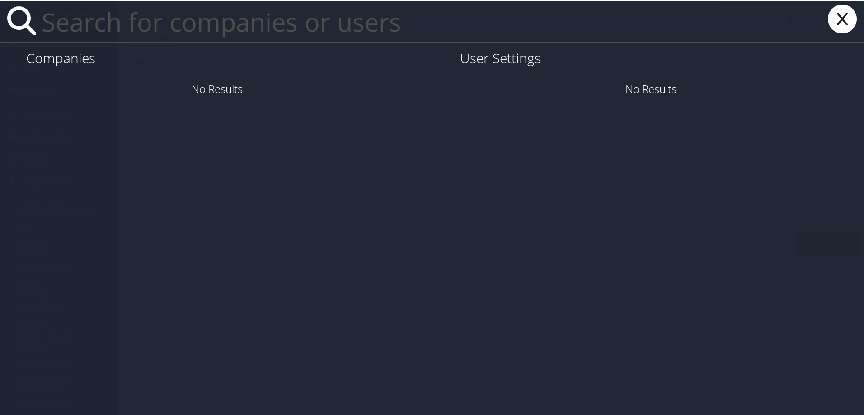
click at [112, 28] on input "text" at bounding box center [379, 21] width 683 height 42
click at [168, 25] on input "text" at bounding box center [379, 21] width 683 height 42
click at [156, 21] on input "text" at bounding box center [379, 21] width 683 height 42
paste input "[PERSON_NAME][EMAIL_ADDRESS][DOMAIN_NAME][US_STATE]"
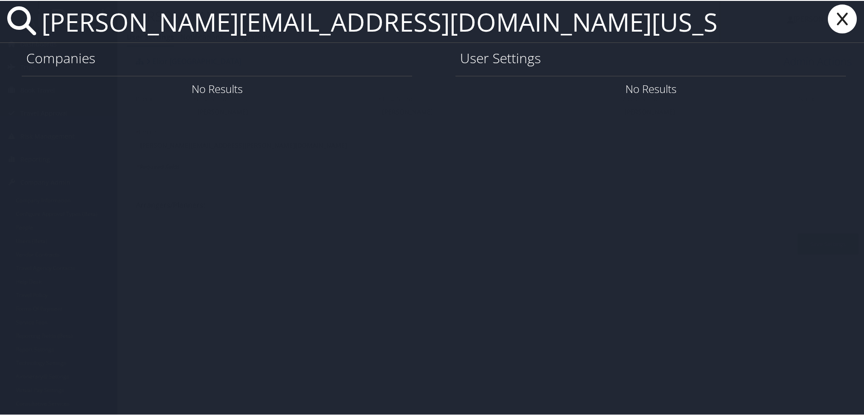
type input "[PERSON_NAME][EMAIL_ADDRESS][DOMAIN_NAME][US_STATE]"
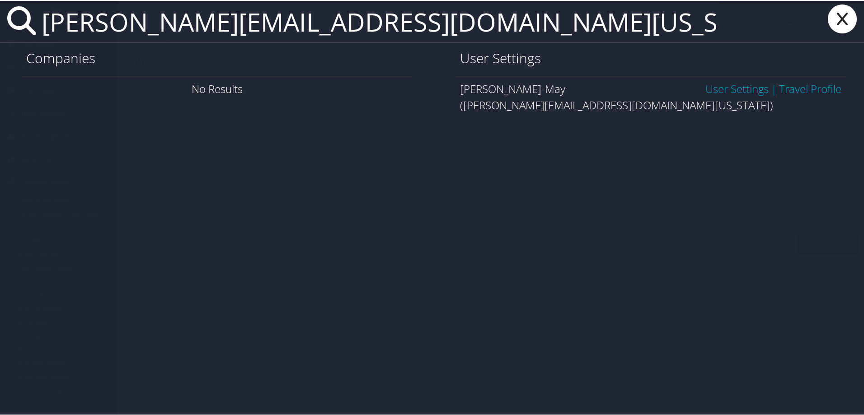
drag, startPoint x: 734, startPoint y: 90, endPoint x: 323, endPoint y: 98, distance: 411.0
click at [733, 90] on link "User Settings" at bounding box center [737, 87] width 63 height 15
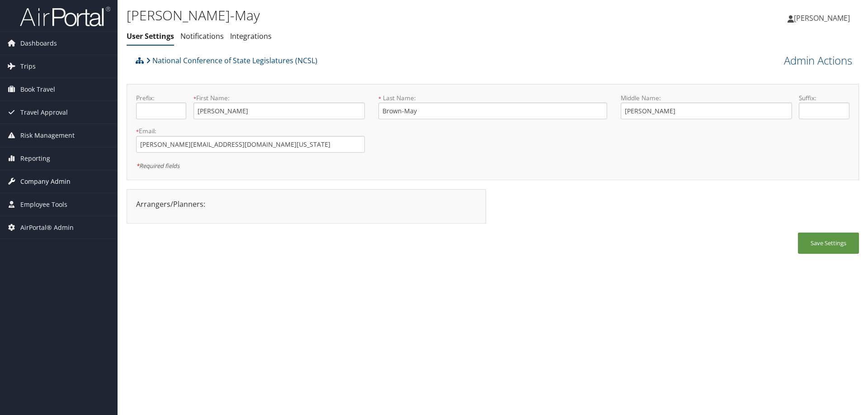
click at [57, 180] on span "Company Admin" at bounding box center [45, 181] width 50 height 23
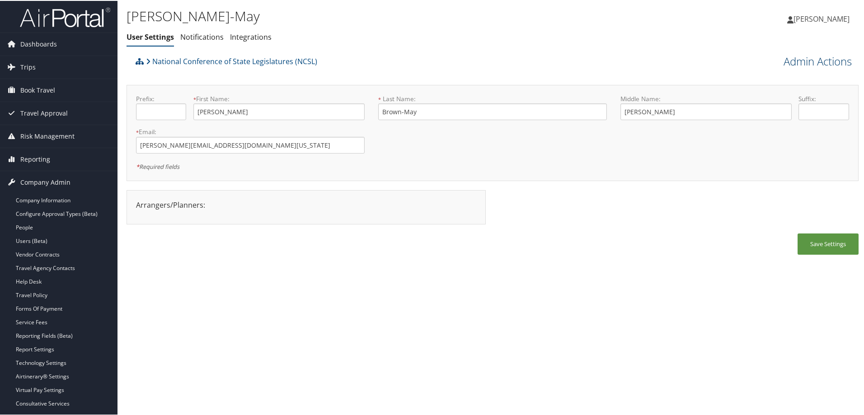
click at [806, 61] on link "Admin Actions" at bounding box center [818, 60] width 68 height 15
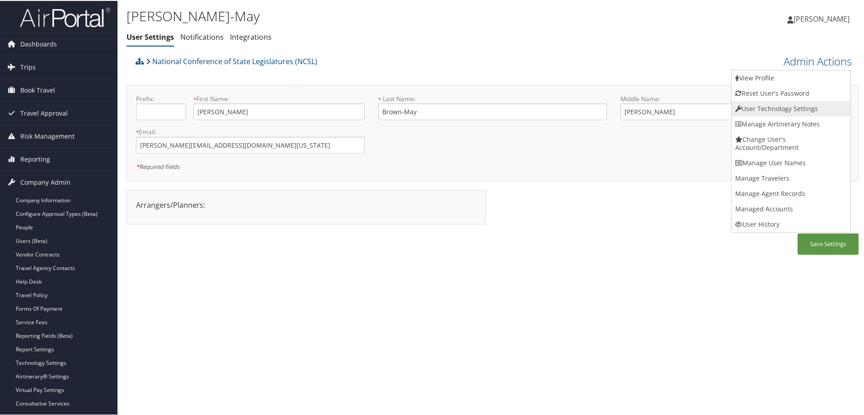
click at [750, 105] on link "User Technology Settings" at bounding box center [791, 107] width 119 height 15
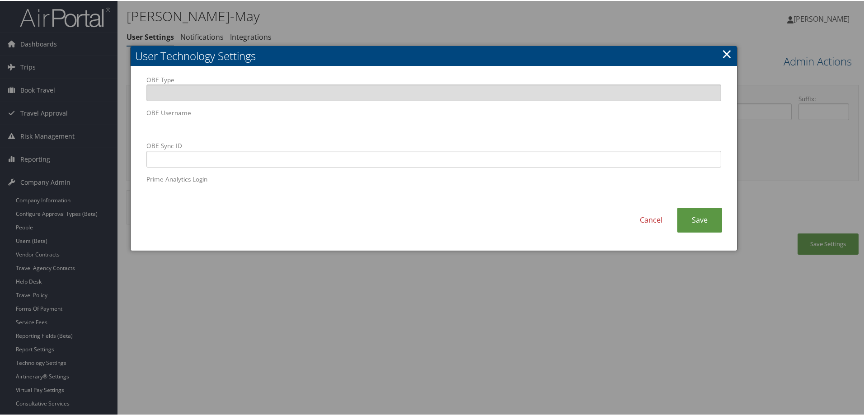
click at [138, 111] on div "OBE Type OBE Username OBE Sync ID Prime Analytics Login Cancel Save" at bounding box center [434, 158] width 607 height 185
click at [368, 154] on input "OBE Sync ID" at bounding box center [433, 158] width 575 height 17
paste input "[PERSON_NAME][EMAIL_ADDRESS][DOMAIN_NAME][US_STATE]"
type input "[PERSON_NAME][EMAIL_ADDRESS][DOMAIN_NAME][US_STATE]"
click at [702, 222] on link "Save" at bounding box center [699, 219] width 45 height 25
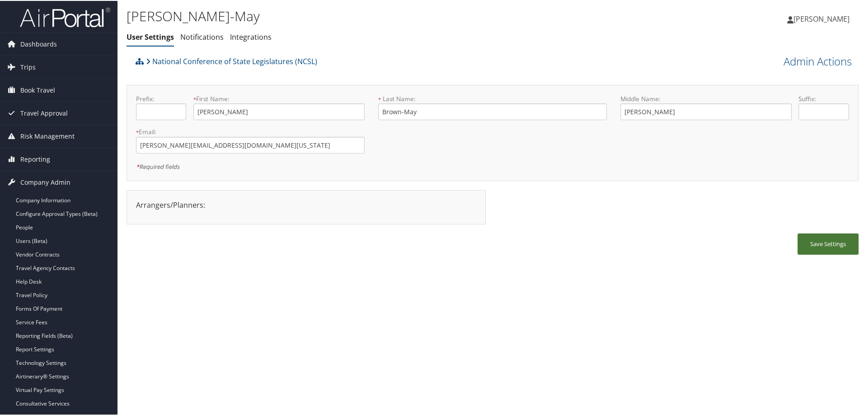
click at [834, 241] on button "Save Settings" at bounding box center [828, 243] width 61 height 21
click at [48, 243] on link "Users (Beta)" at bounding box center [59, 241] width 118 height 14
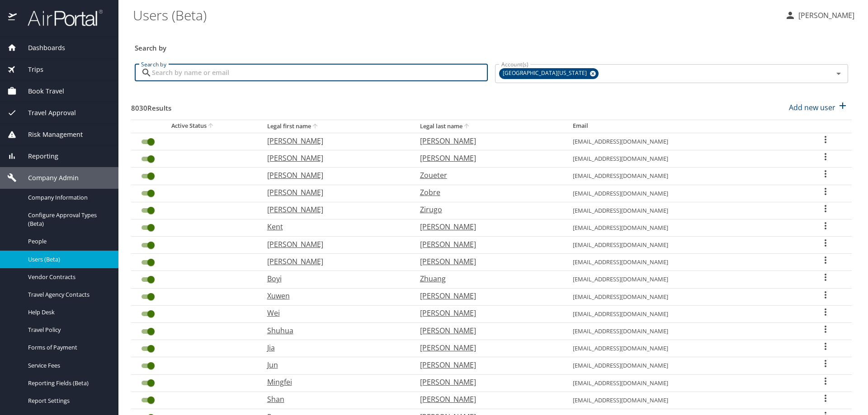
paste input "[PERSON_NAME][EMAIL_ADDRESS][DOMAIN_NAME][US_STATE]"
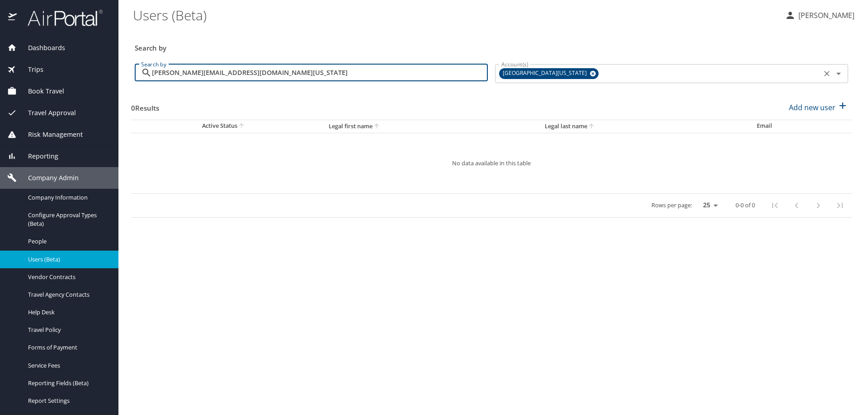
click at [590, 75] on icon at bounding box center [593, 74] width 6 height 6
type input "[PERSON_NAME][EMAIL_ADDRESS][DOMAIN_NAME][US_STATE]"
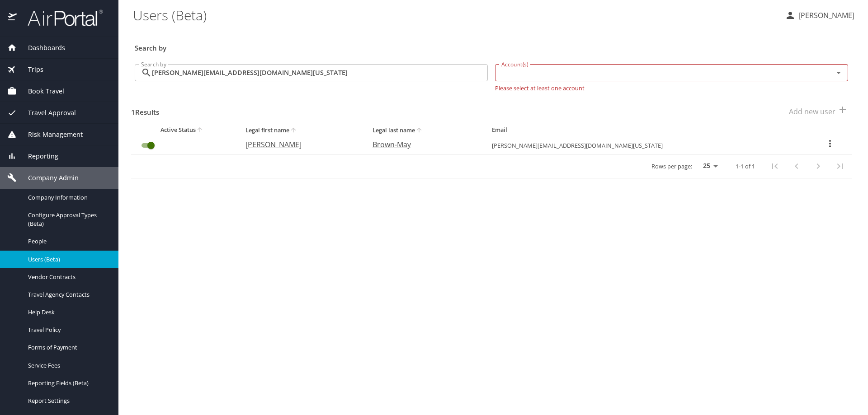
click at [825, 142] on icon "User Search Table" at bounding box center [830, 143] width 11 height 11
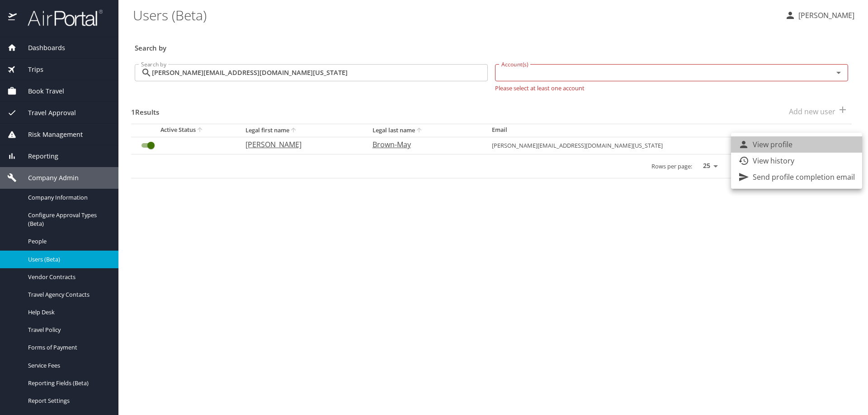
click at [797, 147] on li "View profile" at bounding box center [796, 145] width 131 height 16
select select "US"
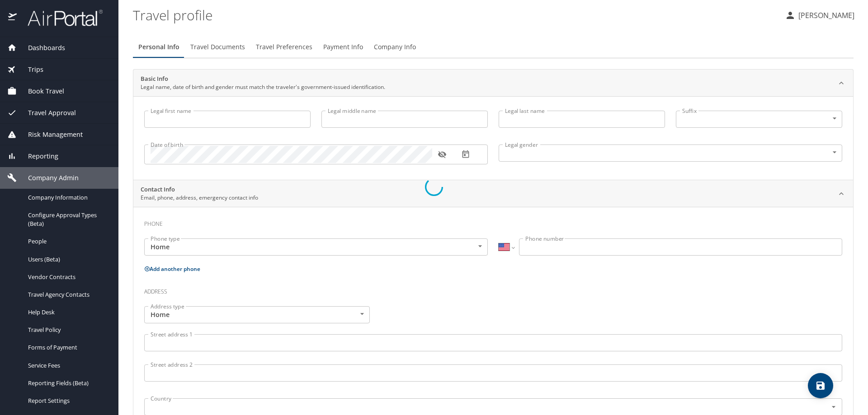
type input "Tracy"
type input "Marie"
type input "Brown-May"
type input "Female"
select select "US"
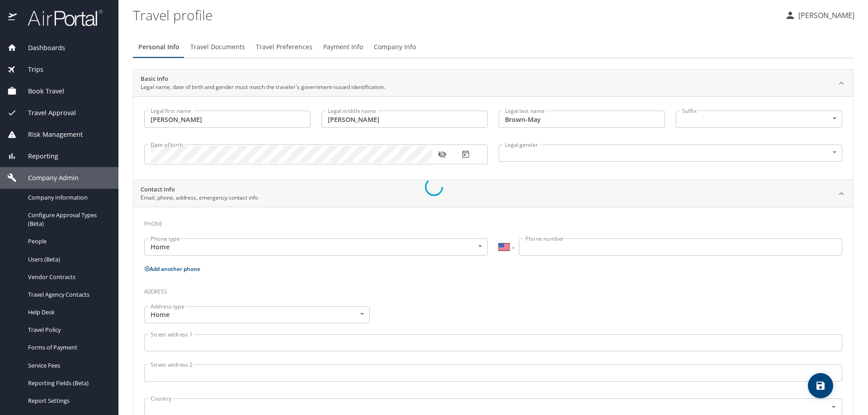
select select "US"
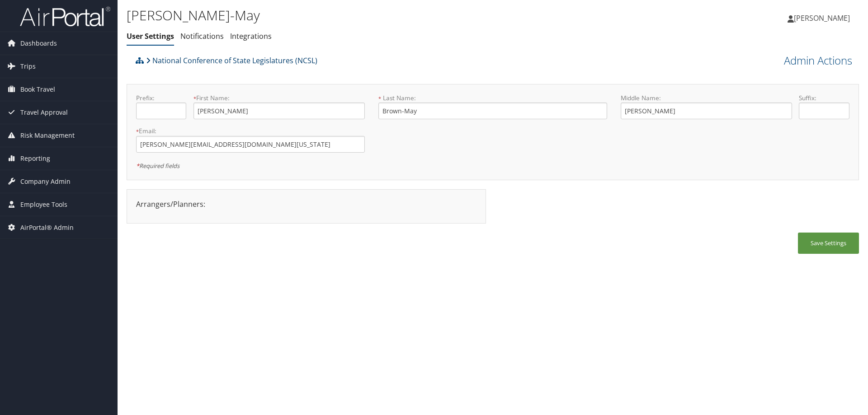
click at [194, 59] on link "National Conference of State Legislatures (NCSL)" at bounding box center [231, 61] width 171 height 18
click at [55, 177] on span "Company Admin" at bounding box center [45, 181] width 50 height 23
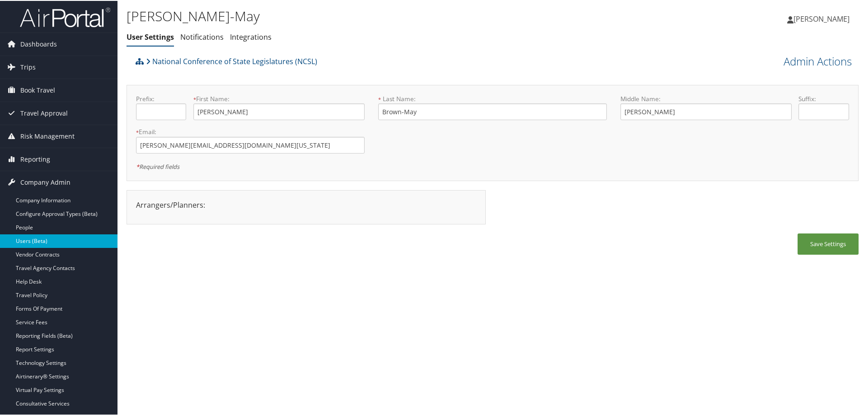
click at [50, 237] on link "Users (Beta)" at bounding box center [59, 241] width 118 height 14
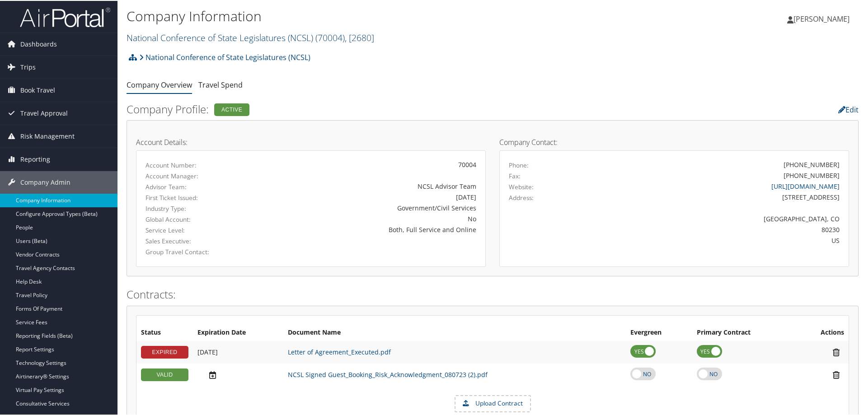
click at [153, 36] on link "National Conference of State Legislatures (NCSL) ( 70004 ) , [ 2680 ]" at bounding box center [251, 37] width 248 height 12
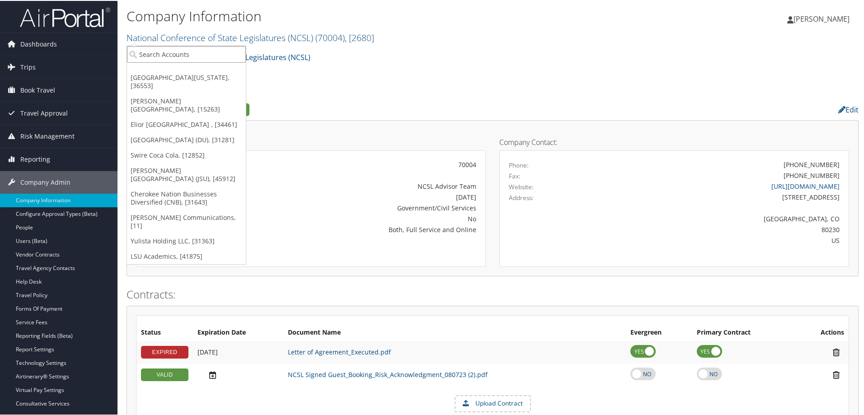
click at [150, 52] on input "search" at bounding box center [186, 53] width 119 height 17
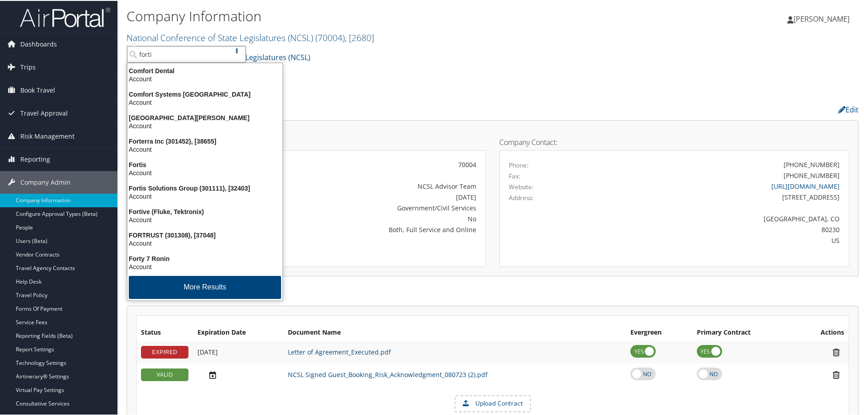
type input "fortis"
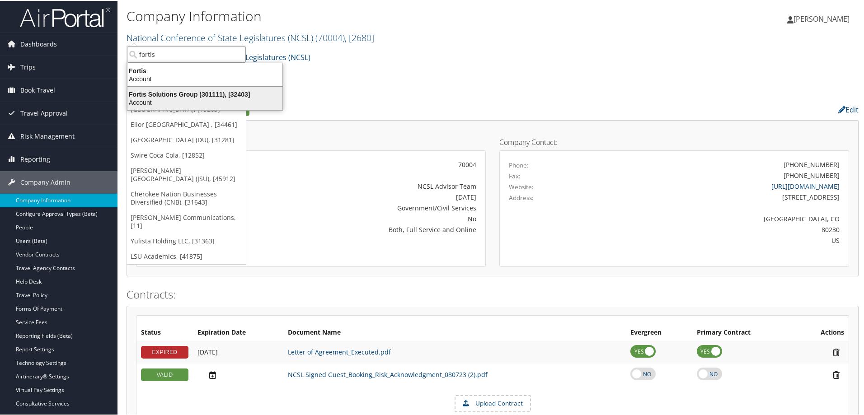
click at [154, 99] on div "Account" at bounding box center [205, 102] width 166 height 8
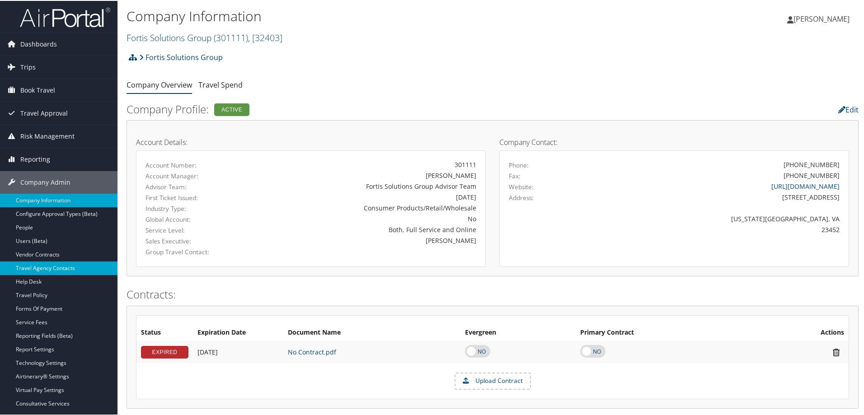
click at [59, 264] on link "Travel Agency Contacts" at bounding box center [59, 268] width 118 height 14
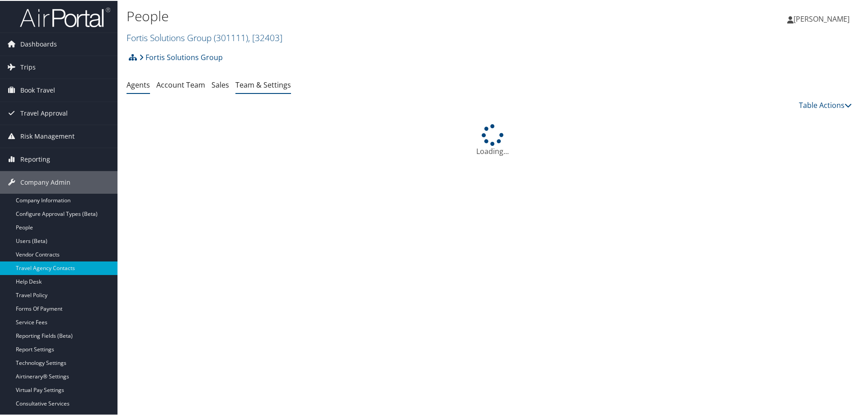
click at [278, 86] on link "Team & Settings" at bounding box center [264, 84] width 56 height 10
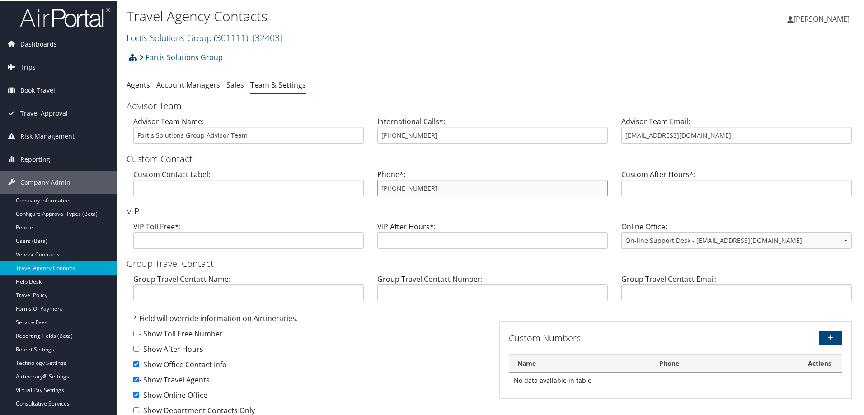
drag, startPoint x: 443, startPoint y: 188, endPoint x: 376, endPoint y: 180, distance: 67.3
click at [376, 180] on div "Phone*: [PHONE_NUMBER]" at bounding box center [493, 185] width 244 height 35
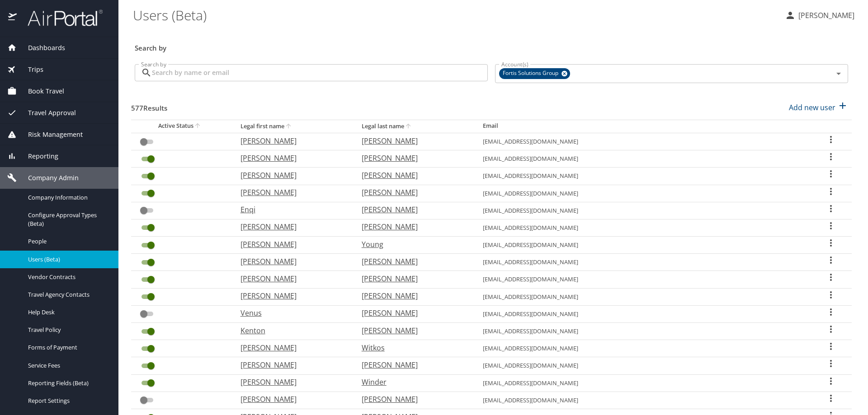
click at [166, 77] on input "Search by" at bounding box center [320, 72] width 336 height 17
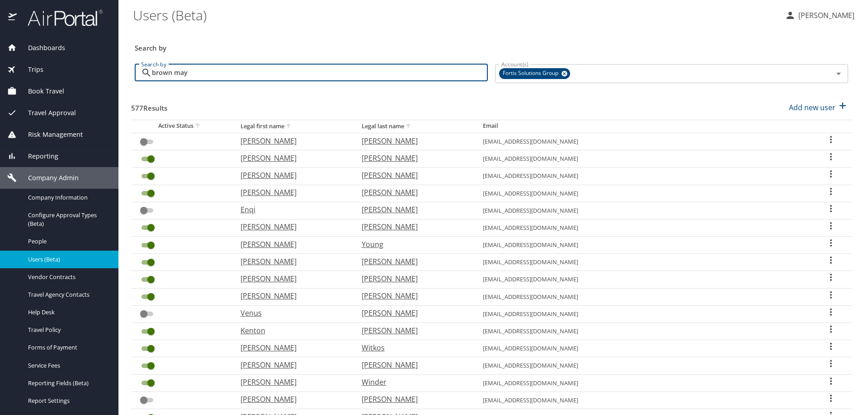
type input "brown may"
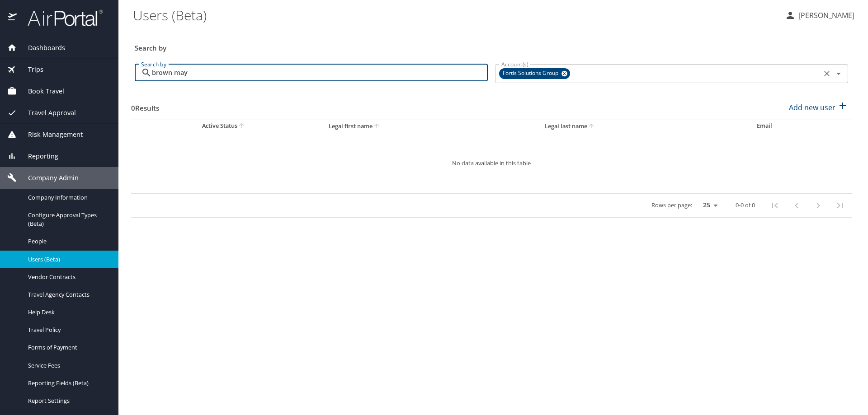
click at [564, 73] on icon at bounding box center [564, 74] width 7 height 10
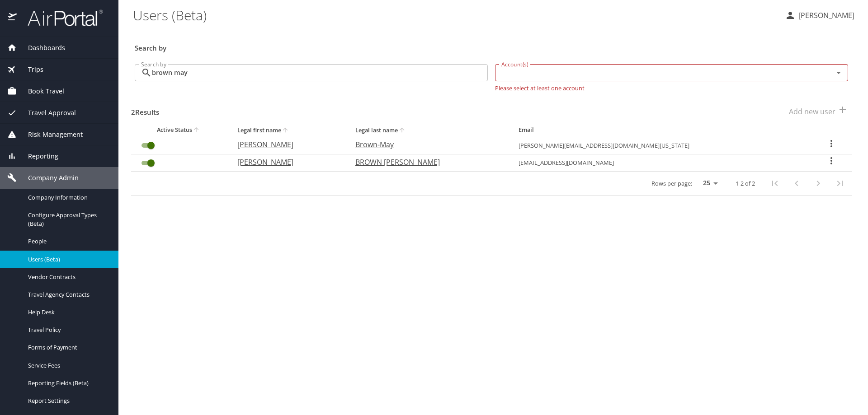
click at [830, 146] on icon "User Search Table" at bounding box center [831, 143] width 2 height 7
click at [808, 143] on li "View profile" at bounding box center [796, 145] width 131 height 16
select select "US"
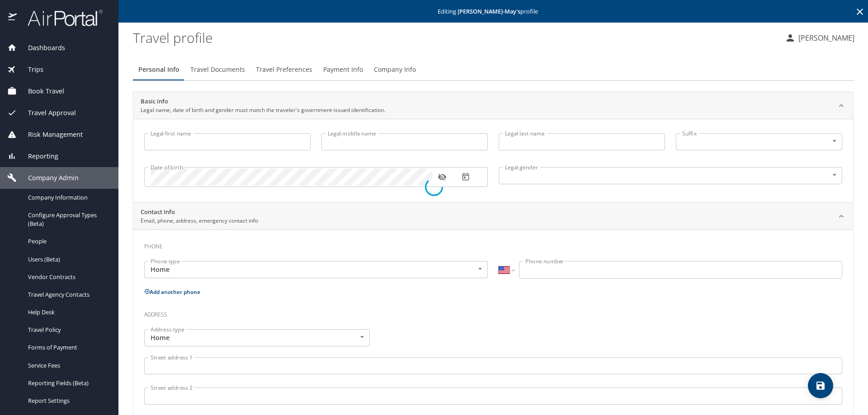
type input "[PERSON_NAME]"
type input "Brown-May"
type input "[DEMOGRAPHIC_DATA]"
select select "US"
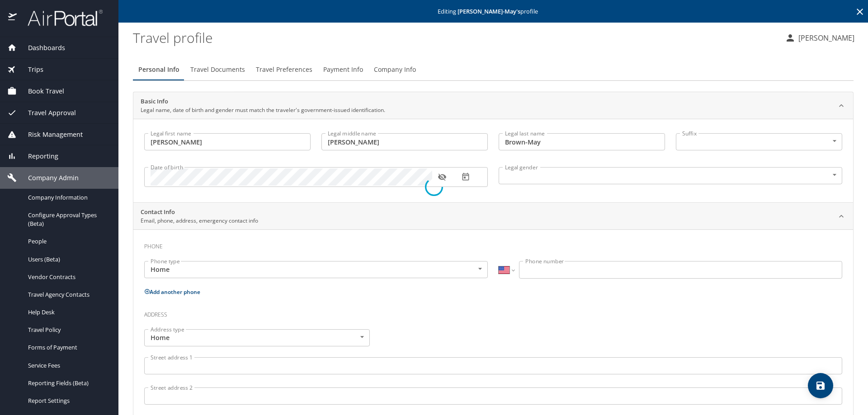
select select "US"
